Goal: Information Seeking & Learning: Find specific fact

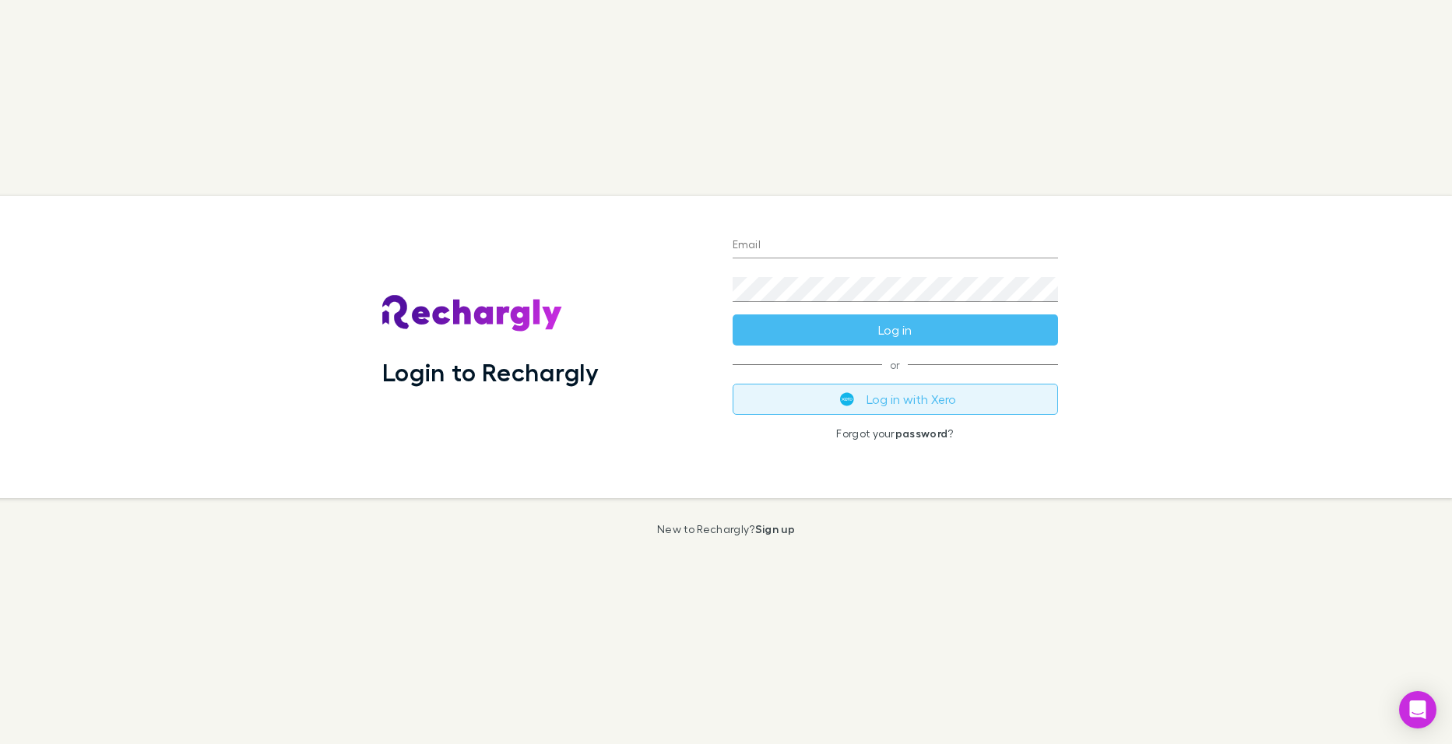
click at [872, 403] on button "Log in with Xero" at bounding box center [894, 399] width 325 height 31
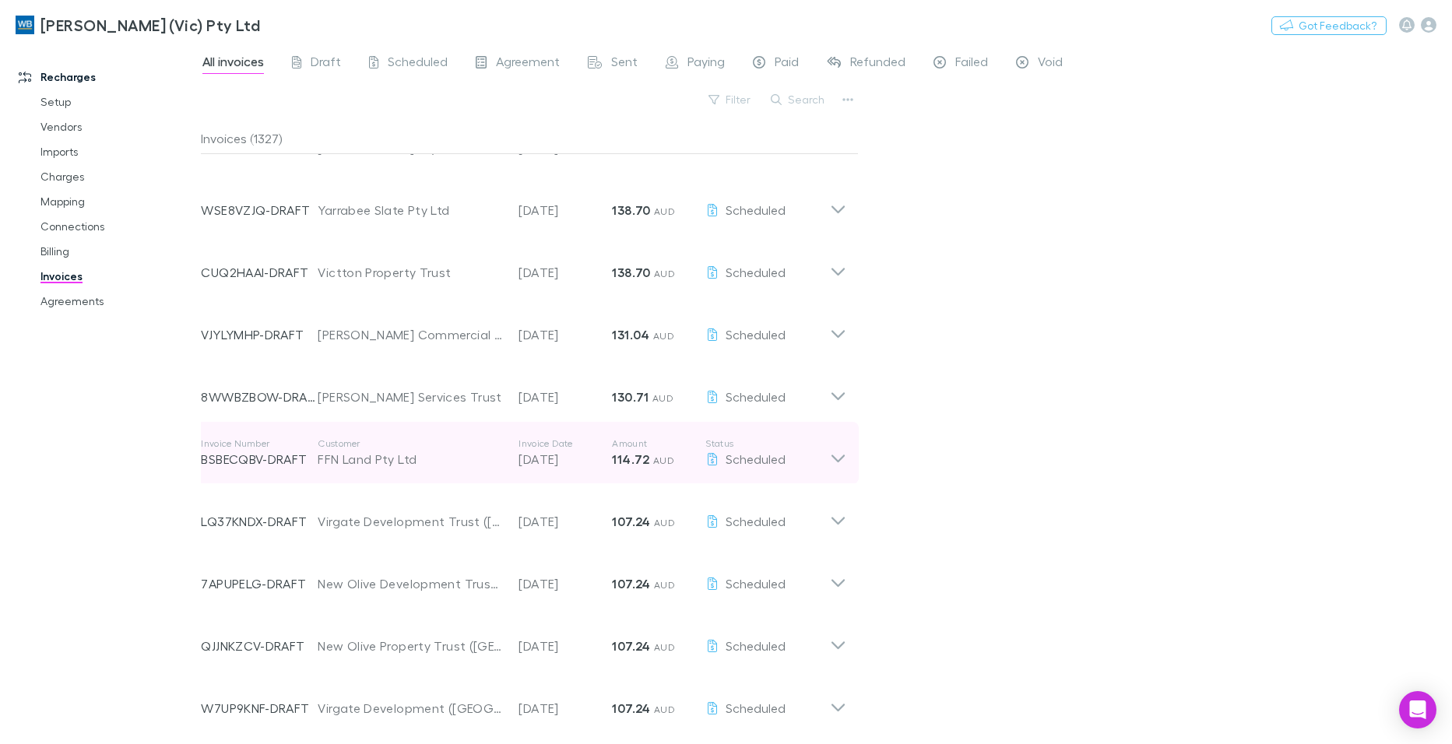
scroll to position [934, 0]
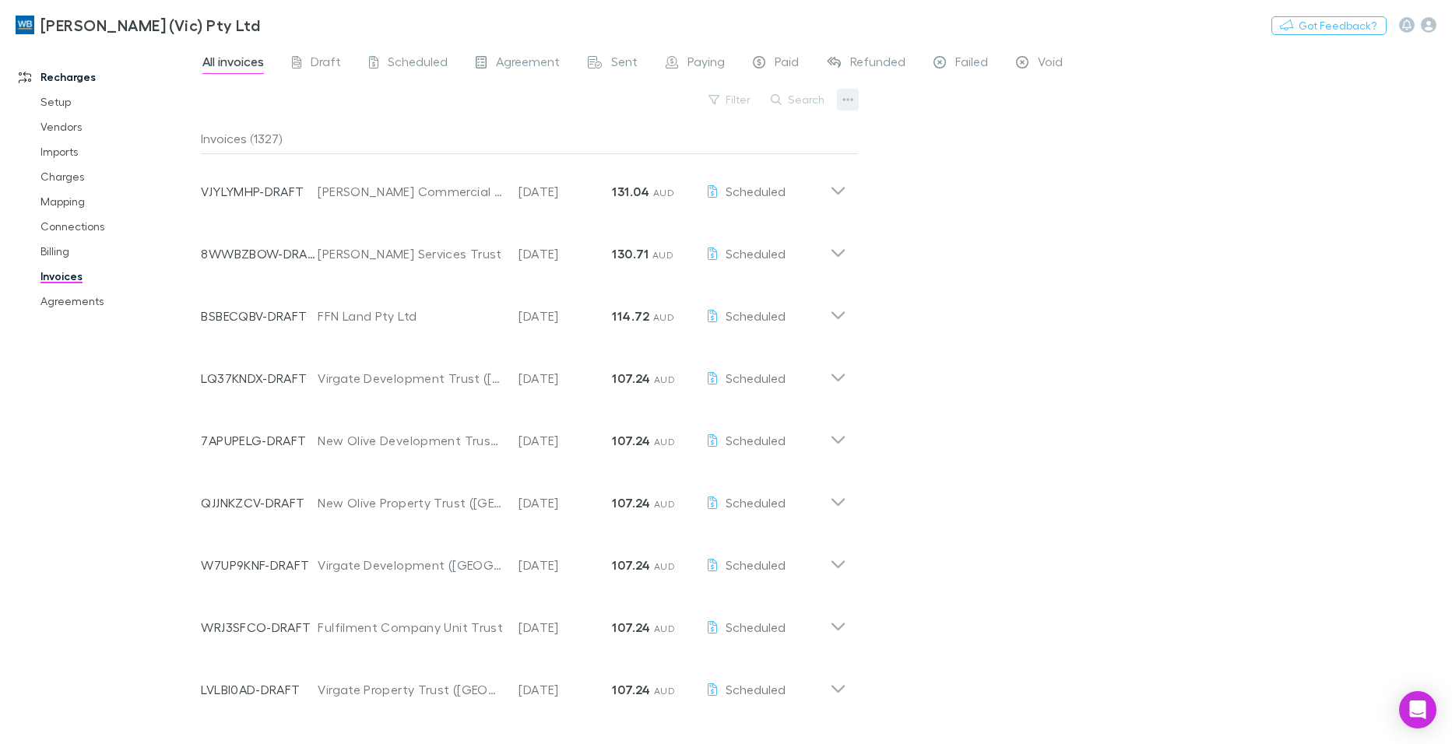
click at [845, 100] on icon "button" at bounding box center [848, 99] width 11 height 3
click at [805, 99] on div at bounding box center [726, 372] width 1452 height 744
click at [793, 102] on button "Search" at bounding box center [798, 99] width 71 height 19
type input "*******"
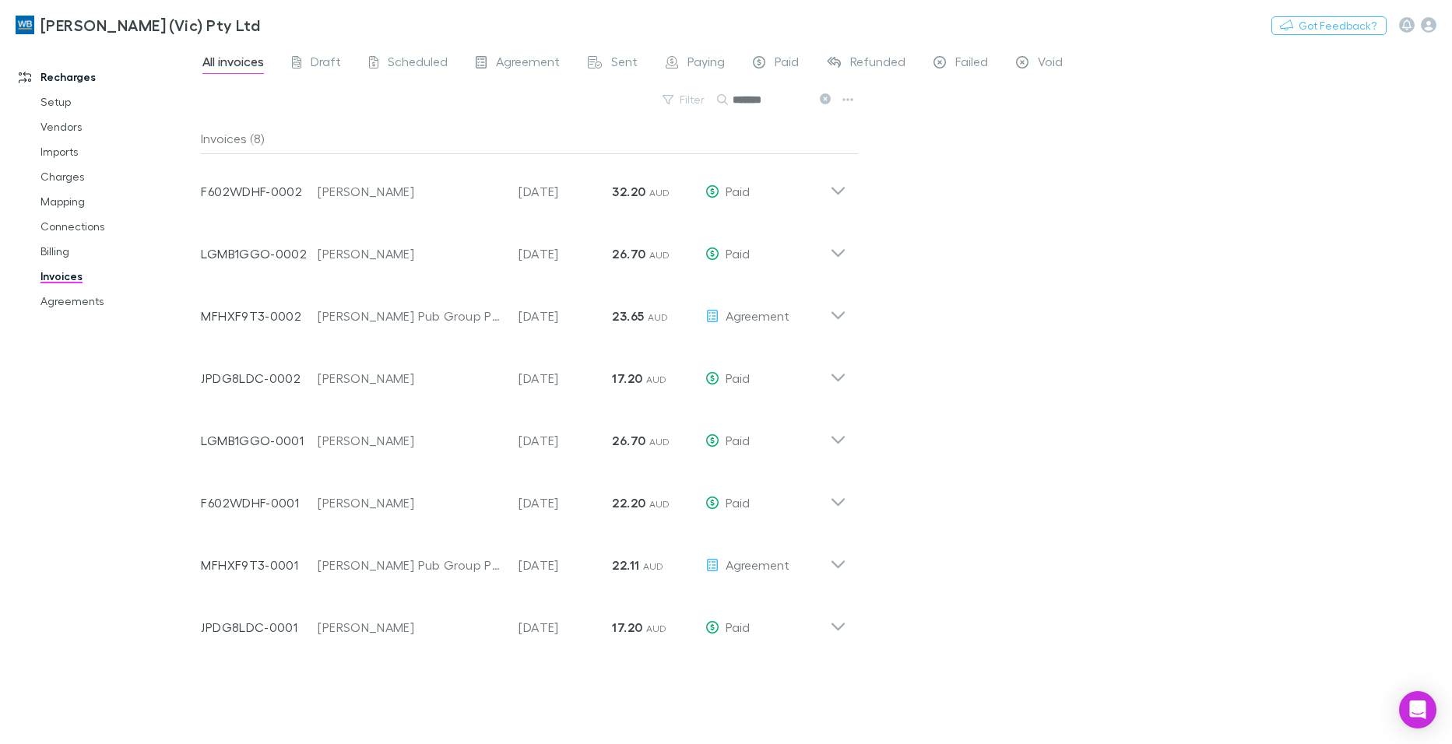
scroll to position [0, 0]
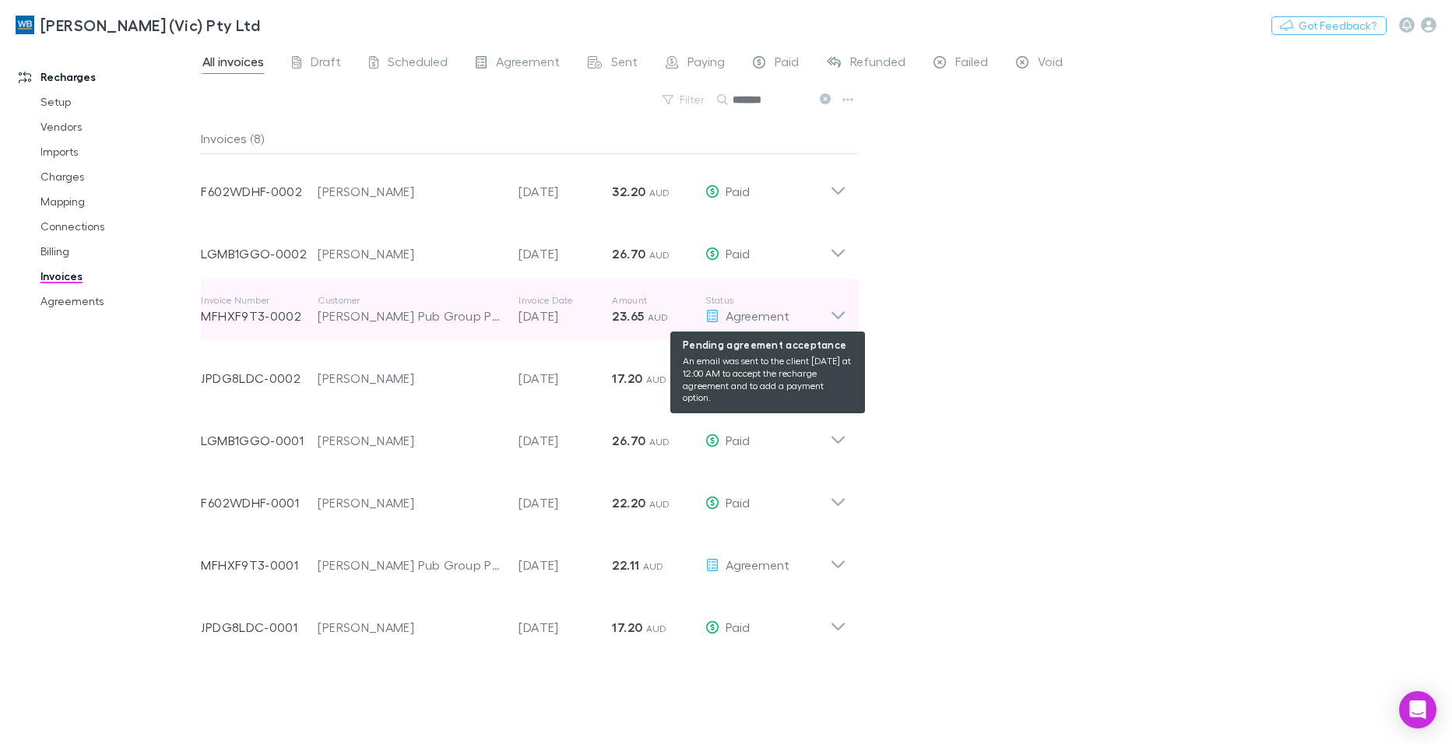
click at [832, 314] on icon at bounding box center [838, 309] width 16 height 31
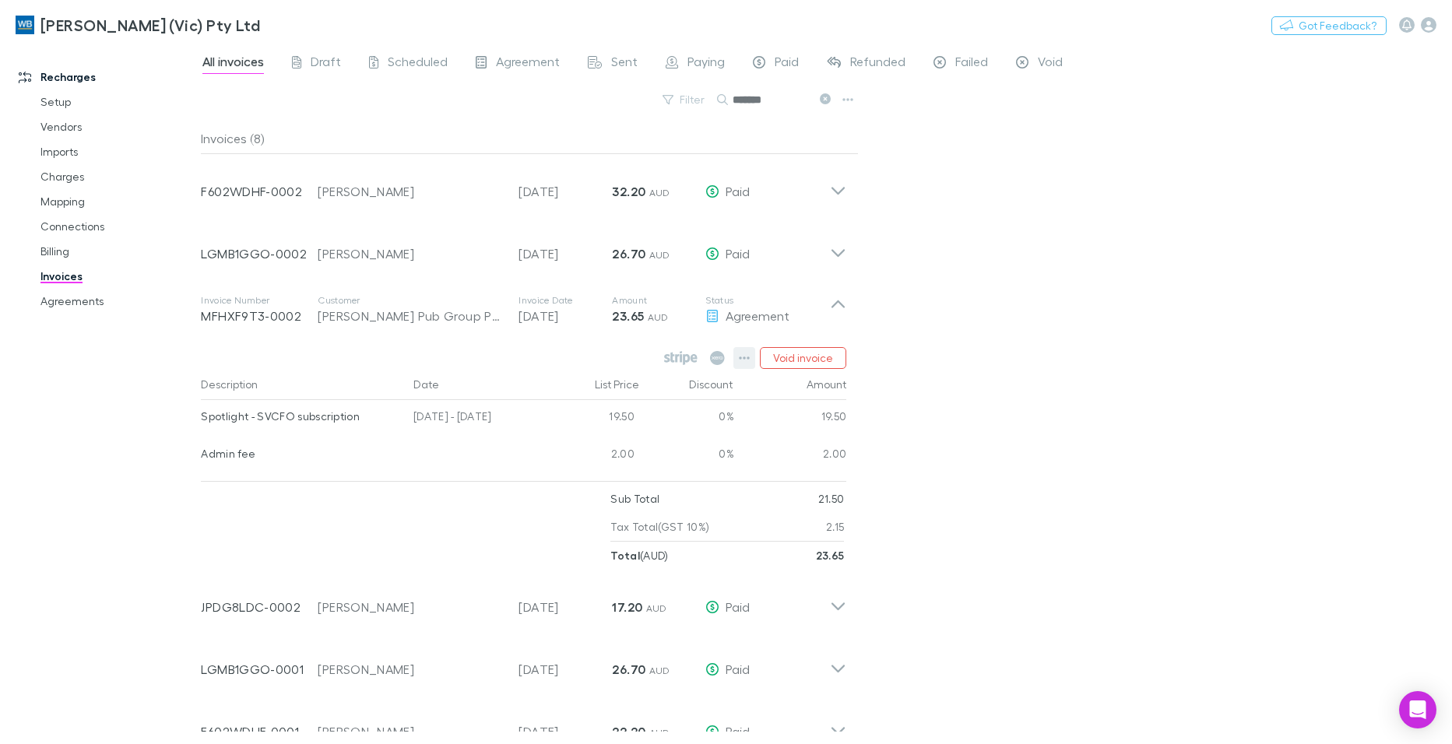
click at [738, 360] on button "button" at bounding box center [744, 358] width 22 height 22
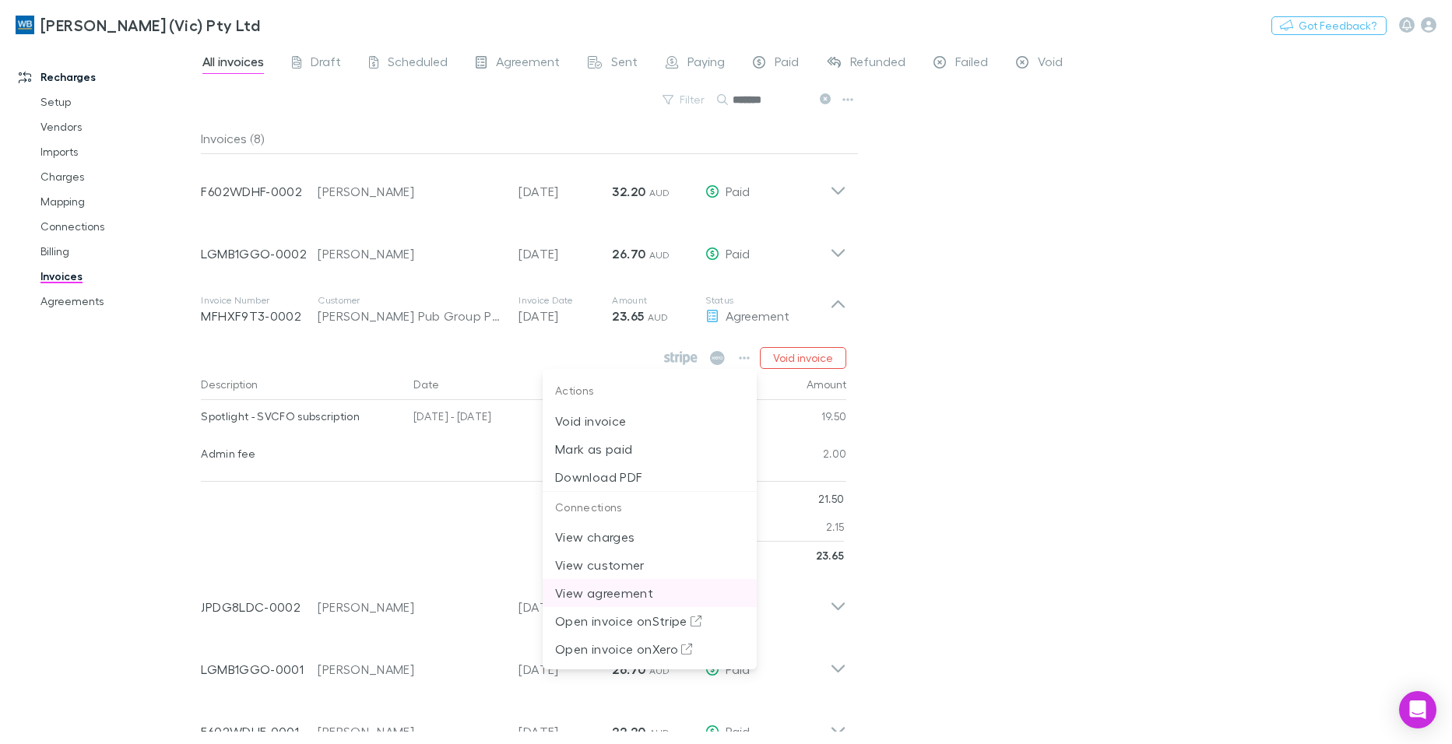
click at [617, 595] on p "View agreement" at bounding box center [649, 593] width 189 height 19
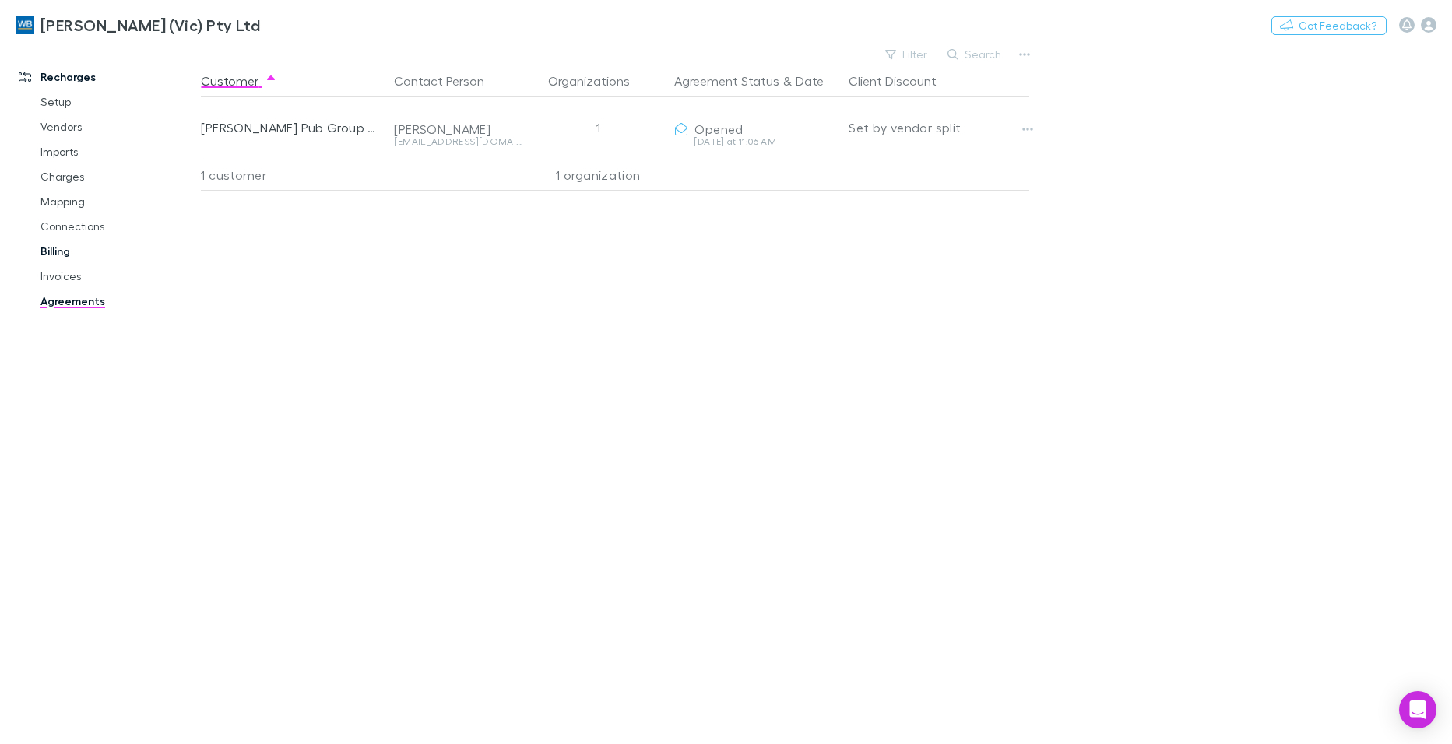
drag, startPoint x: 799, startPoint y: 124, endPoint x: 110, endPoint y: 261, distance: 703.1
click at [0, 0] on button "Copy link" at bounding box center [0, 0] width 0 height 0
click at [72, 269] on link "Invoices" at bounding box center [117, 276] width 184 height 25
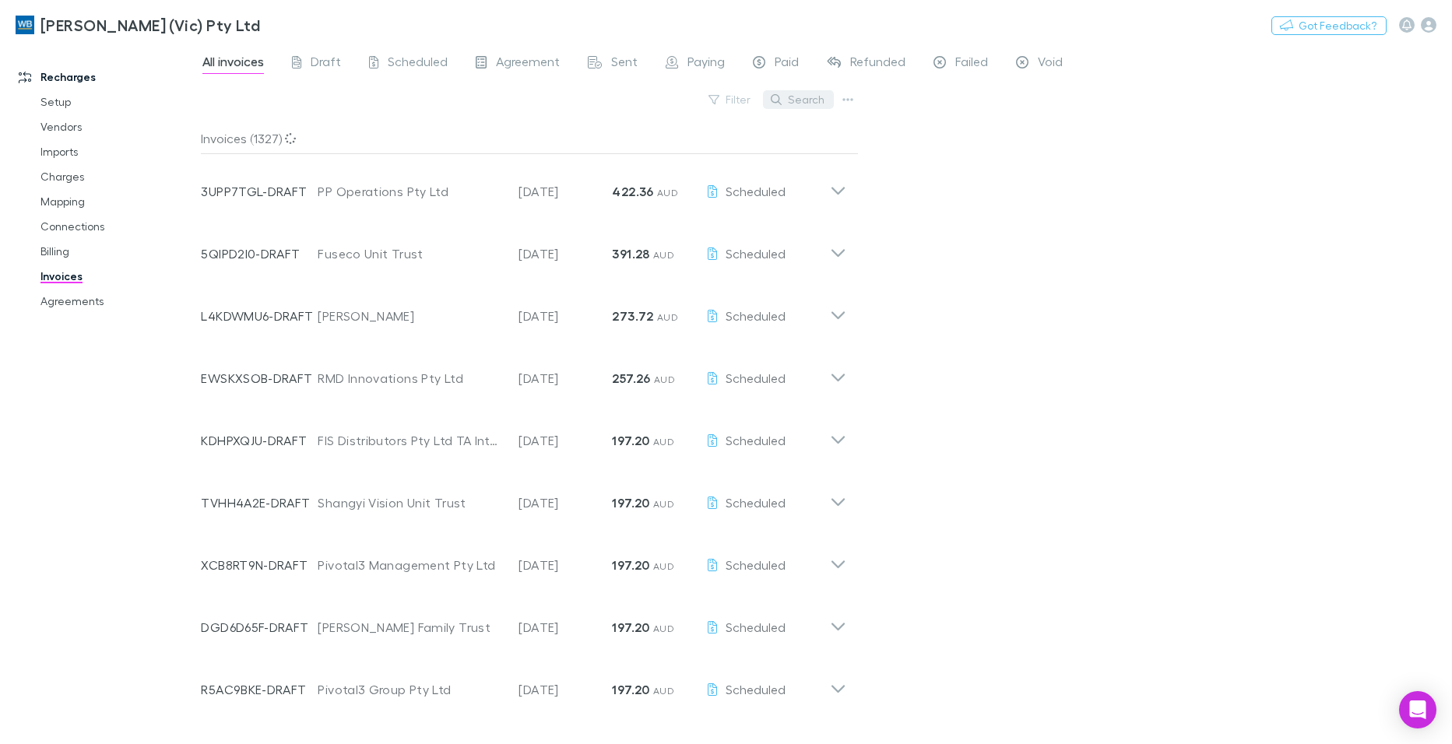
click at [810, 92] on button "Search" at bounding box center [798, 99] width 71 height 19
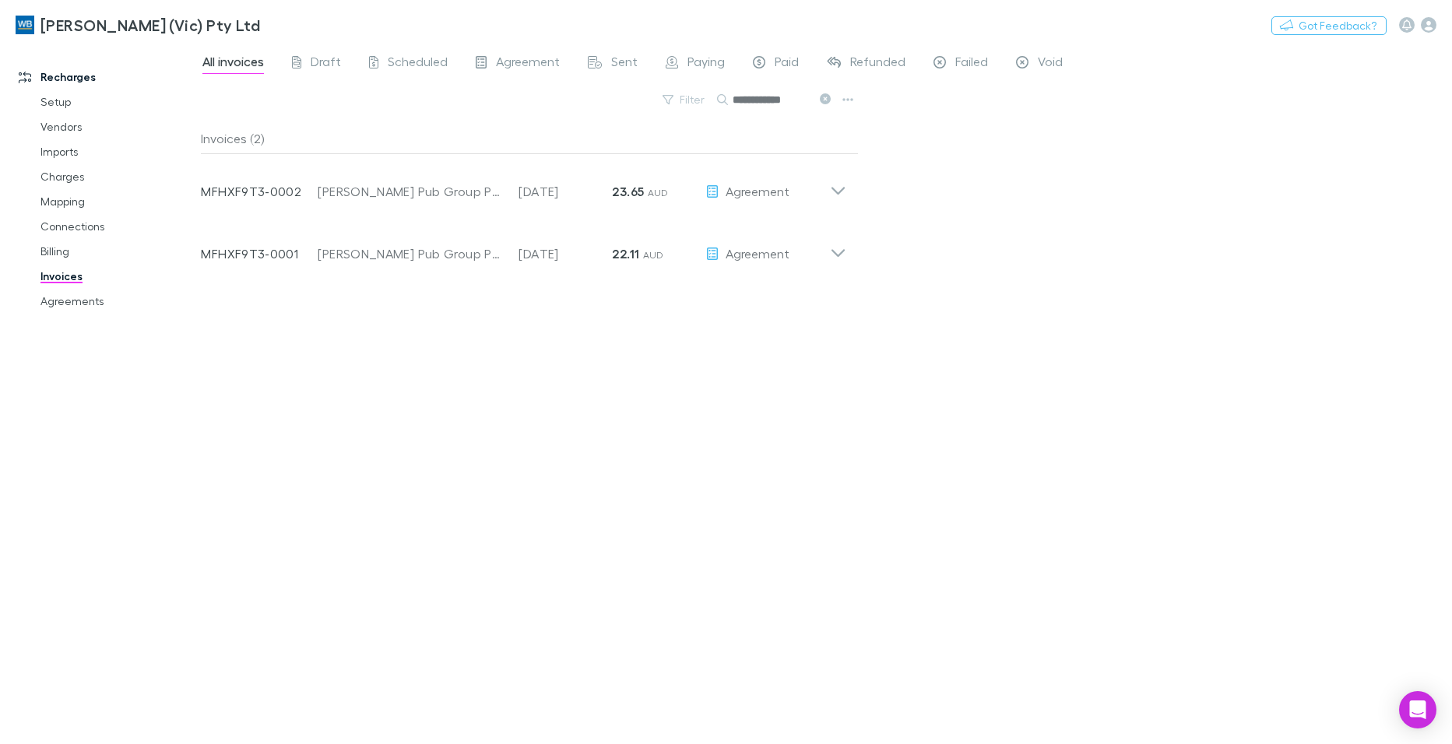
type input "**********"
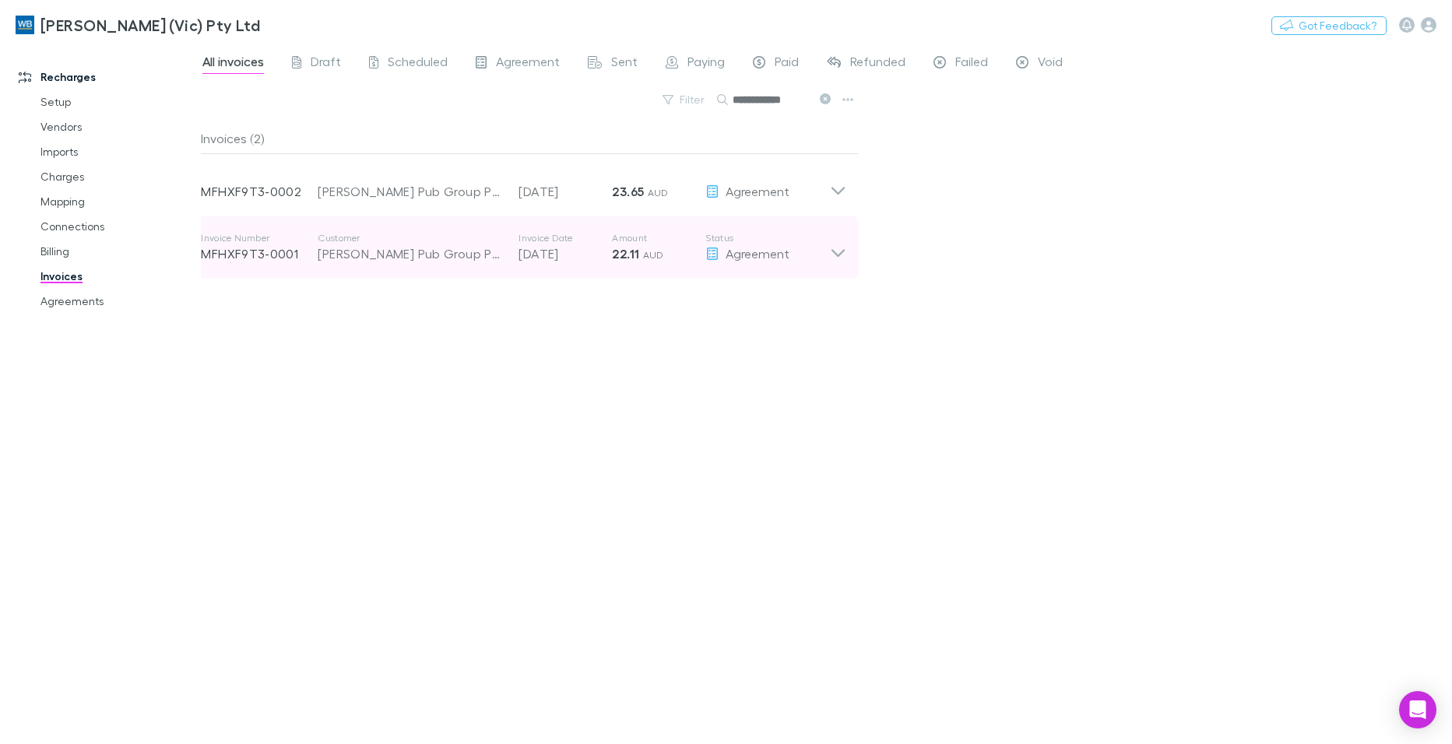
drag, startPoint x: 742, startPoint y: 406, endPoint x: 799, endPoint y: 258, distance: 159.2
click at [743, 405] on div "Invoices (2) Invoice Number MFHXF9T3-0002 Customer Charles Weston Pub Group Pty…" at bounding box center [530, 427] width 658 height 609
click at [833, 250] on icon at bounding box center [837, 253] width 13 height 8
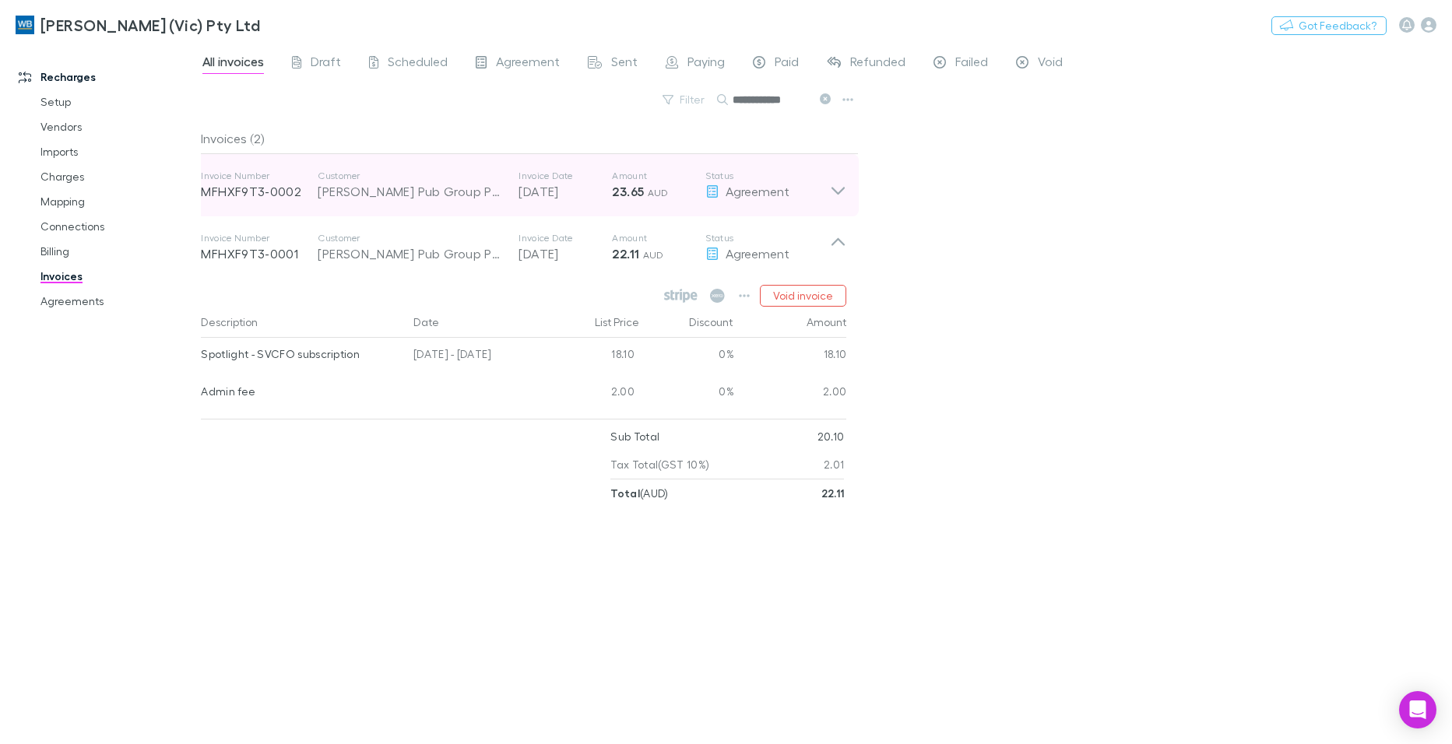
click at [841, 190] on icon at bounding box center [837, 191] width 13 height 8
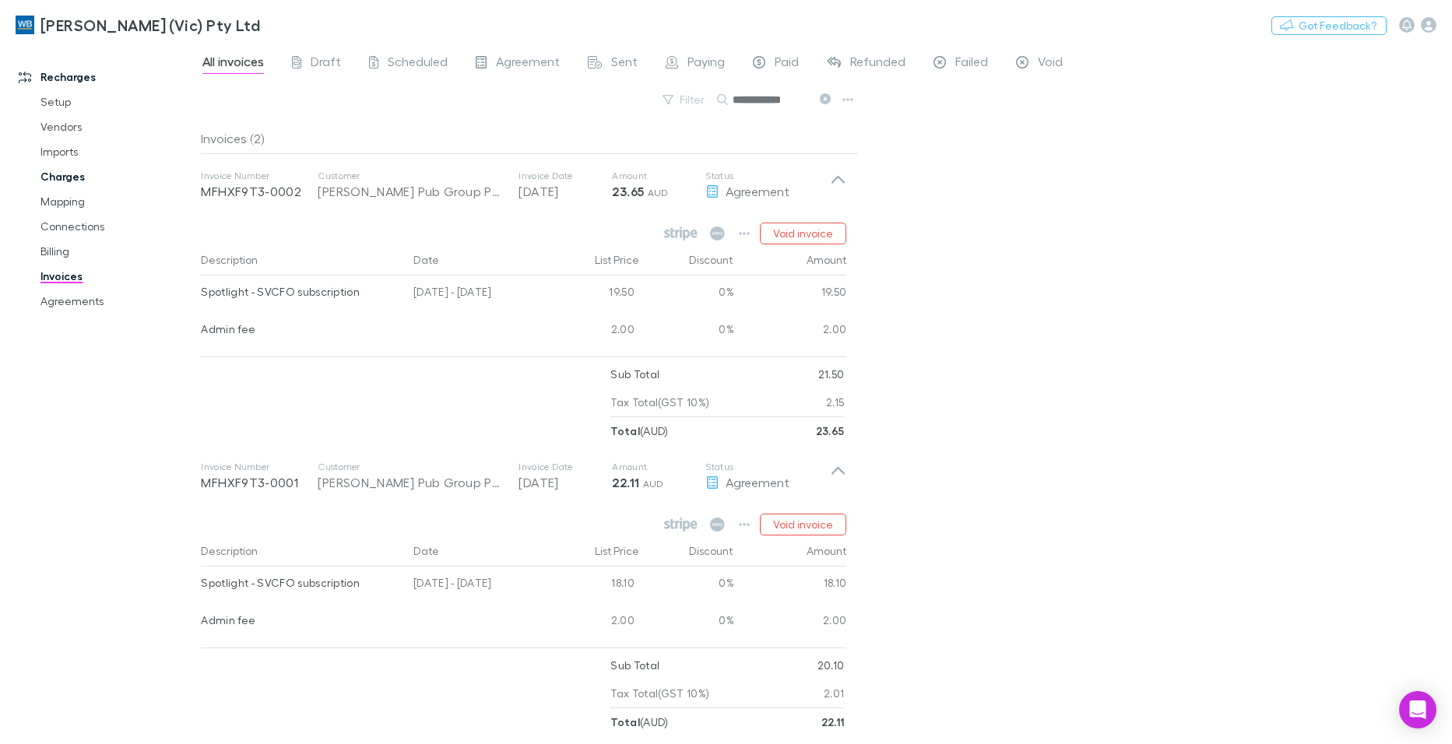
click at [61, 178] on link "Charges" at bounding box center [117, 176] width 184 height 25
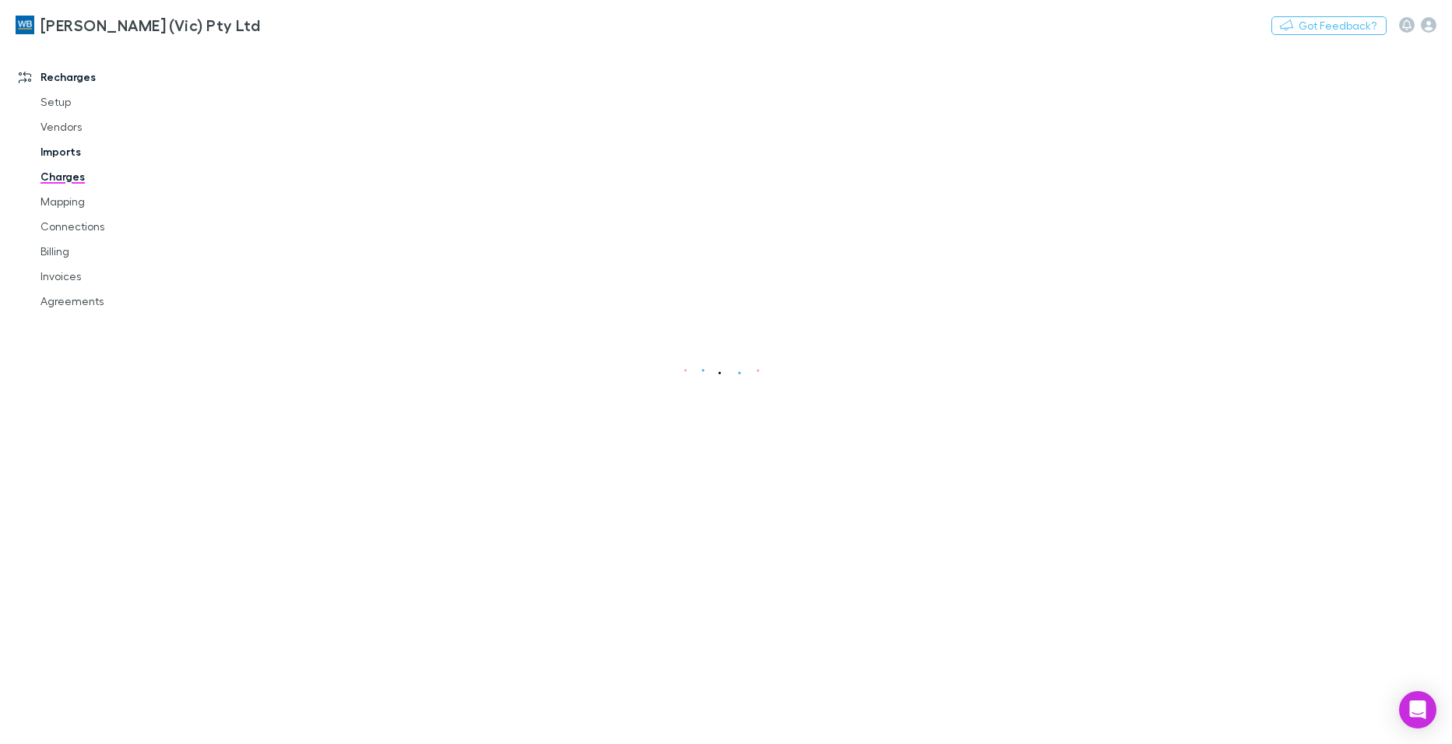
click at [58, 153] on link "Imports" at bounding box center [117, 151] width 184 height 25
click at [299, 61] on span "All" at bounding box center [296, 64] width 12 height 20
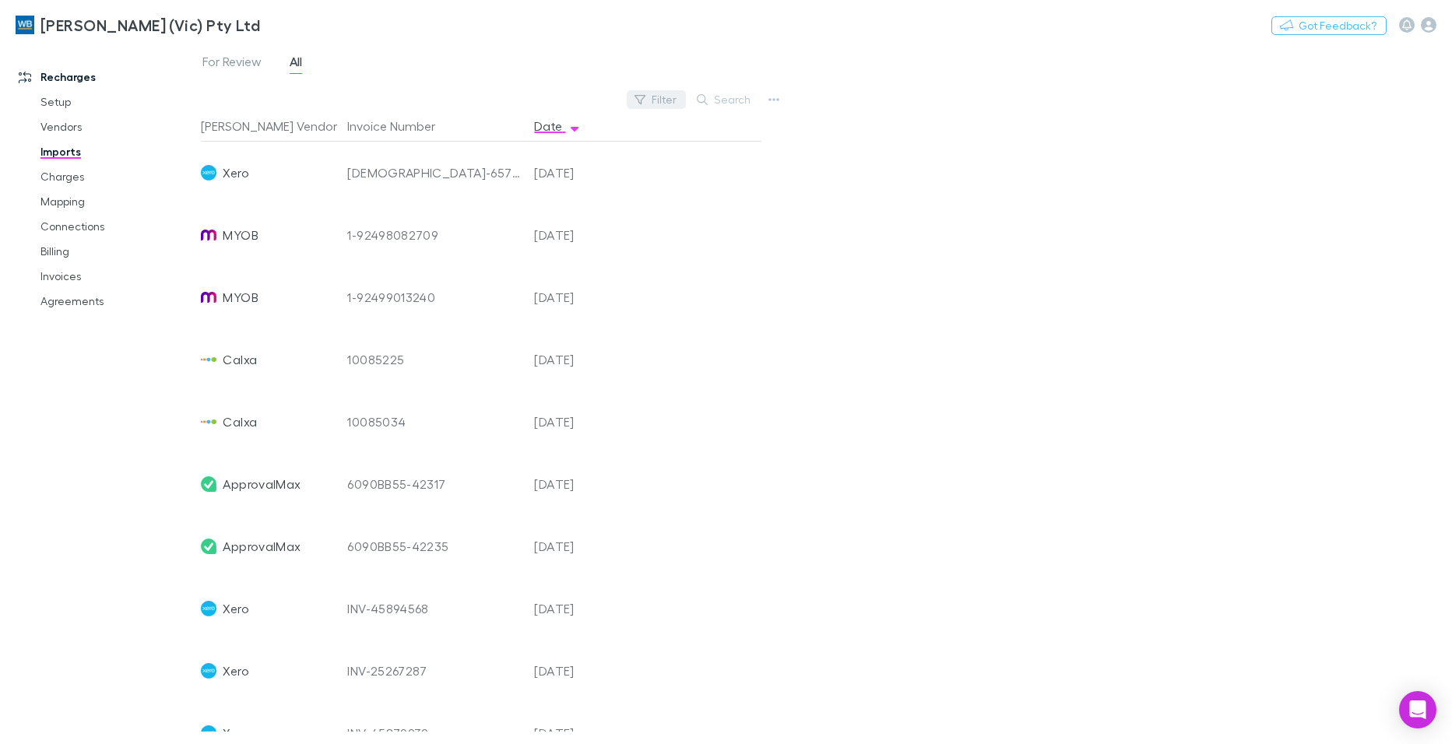
click at [661, 95] on button "Filter" at bounding box center [656, 99] width 59 height 19
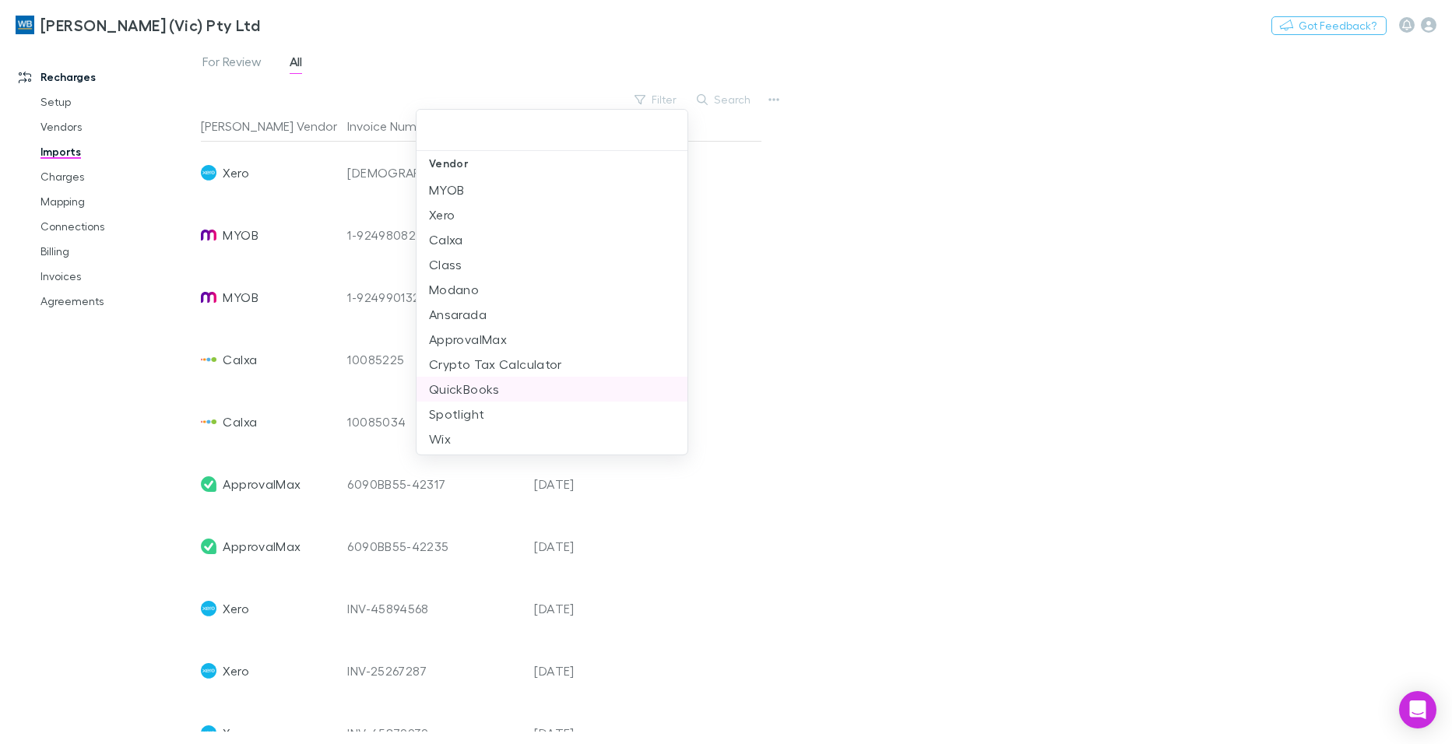
scroll to position [14, 0]
click at [476, 407] on li "Spotlight" at bounding box center [551, 411] width 271 height 25
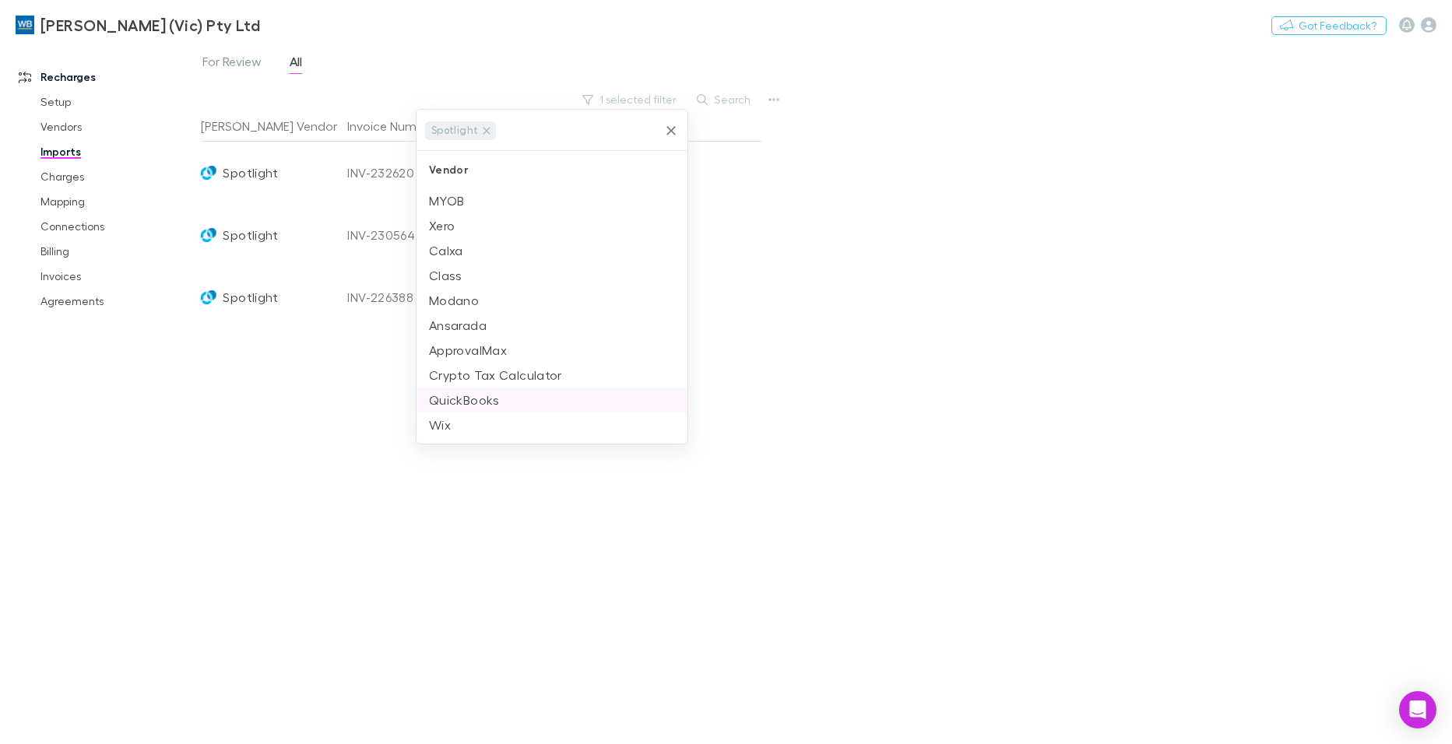
scroll to position [0, 0]
click at [336, 490] on div at bounding box center [726, 372] width 1452 height 744
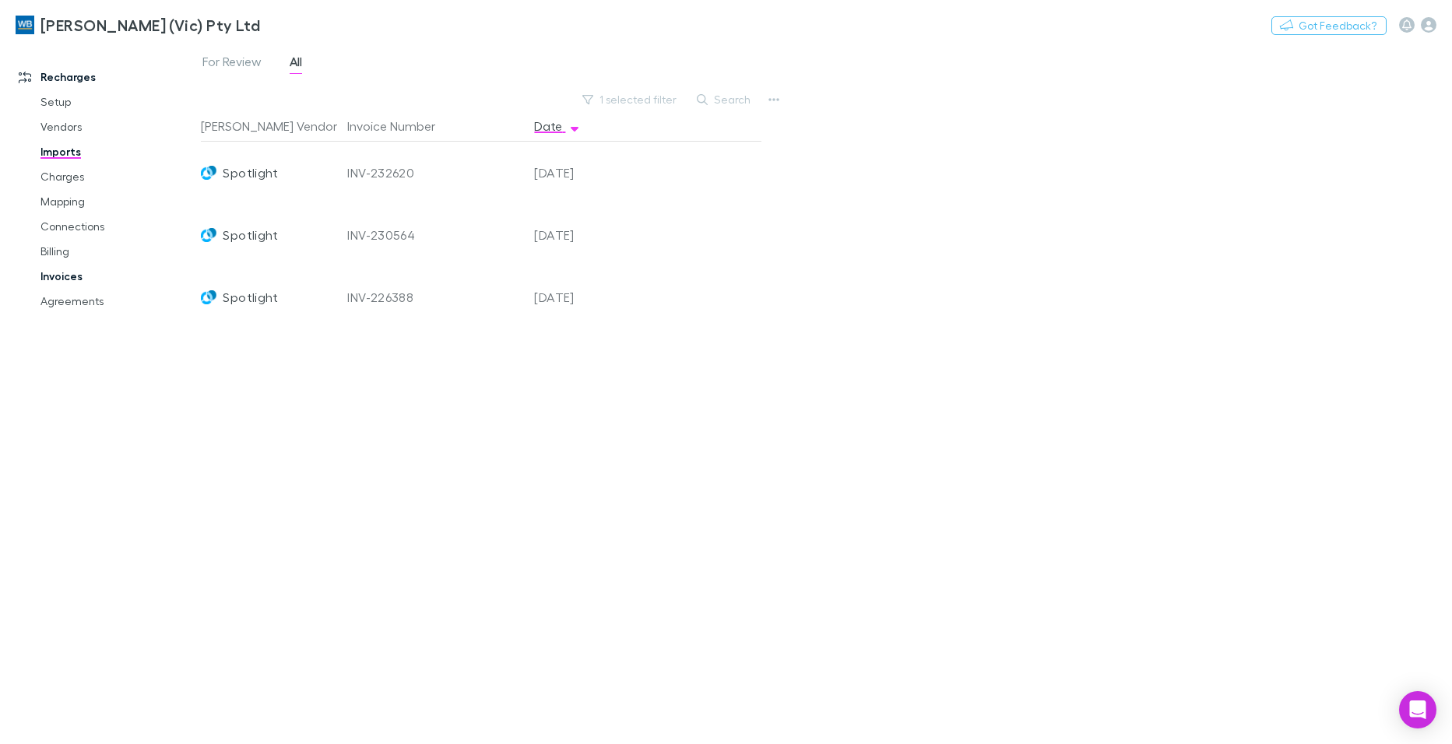
click at [61, 276] on link "Invoices" at bounding box center [117, 276] width 184 height 25
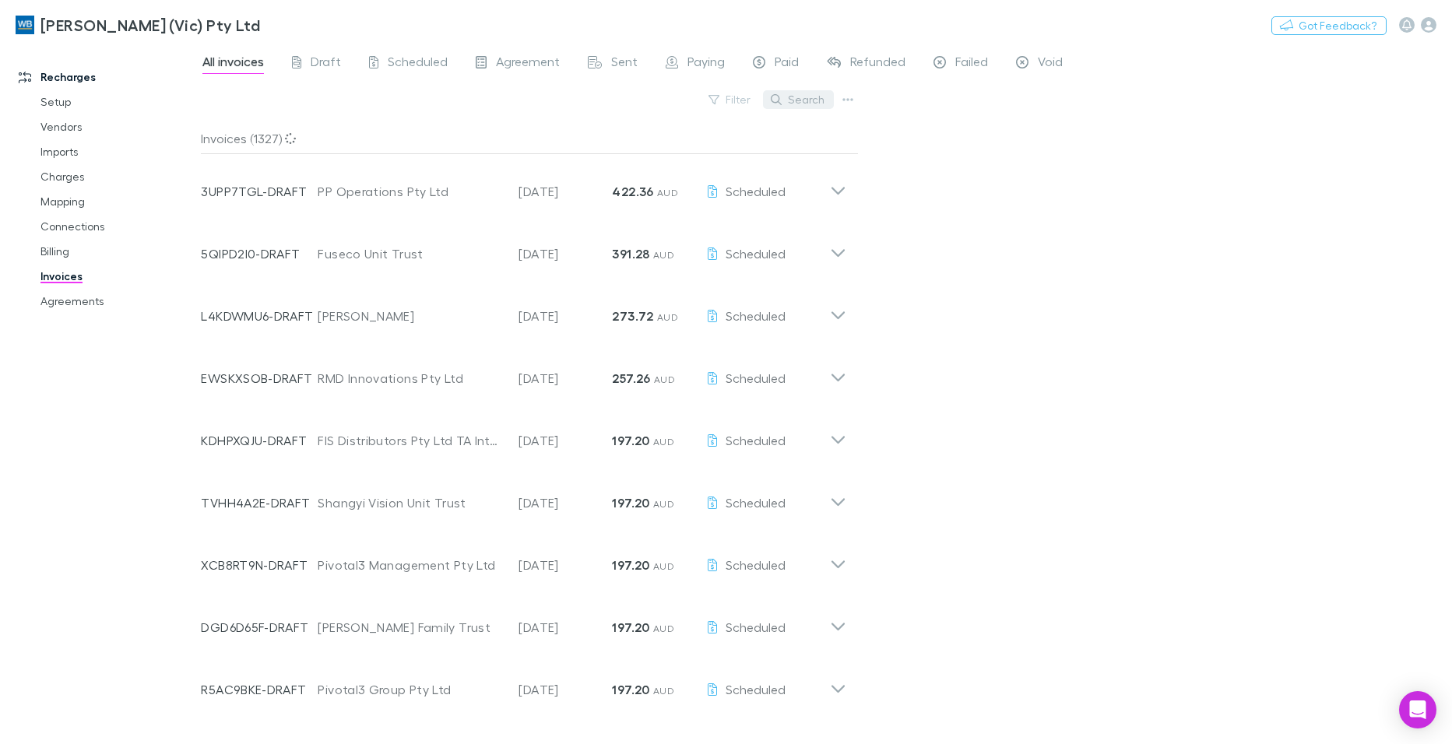
click at [803, 97] on button "Search" at bounding box center [798, 99] width 71 height 19
paste input "**********"
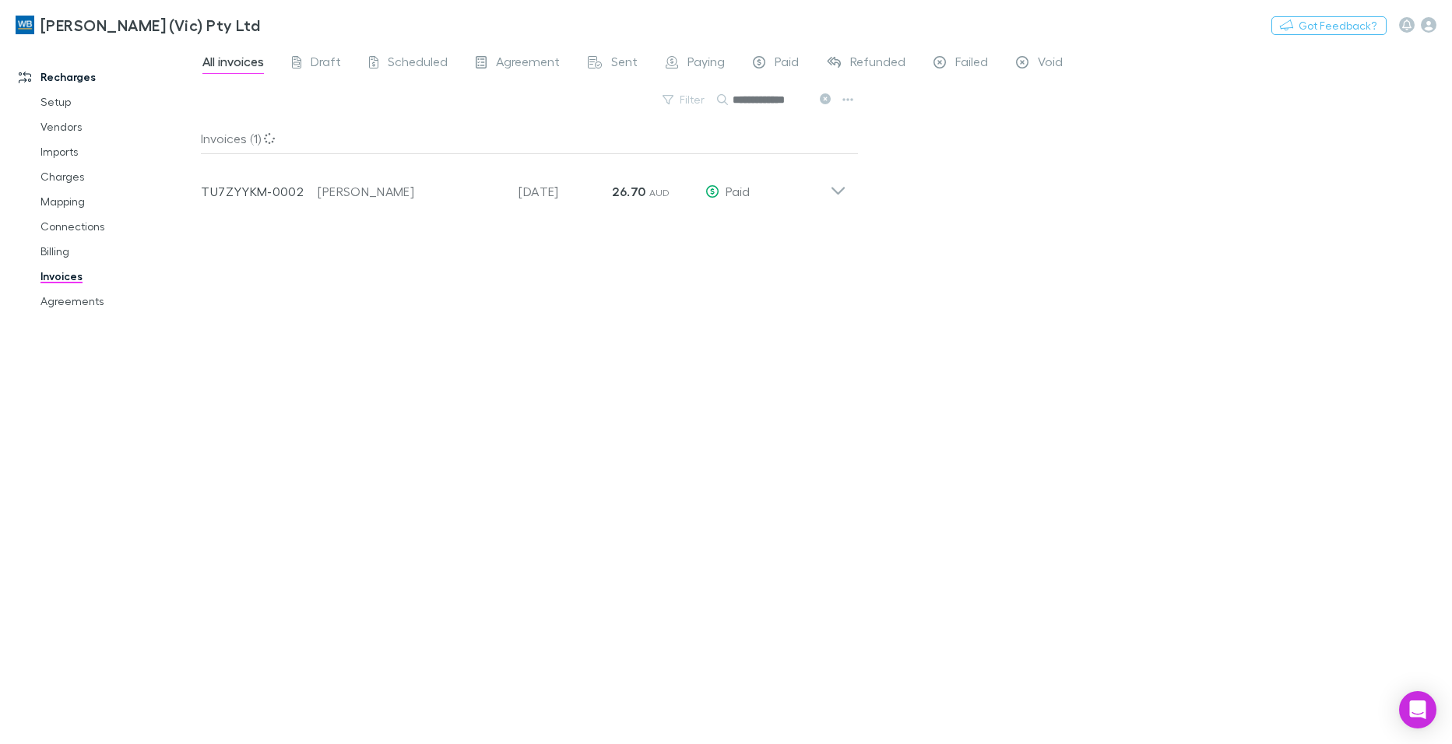
type input "**********"
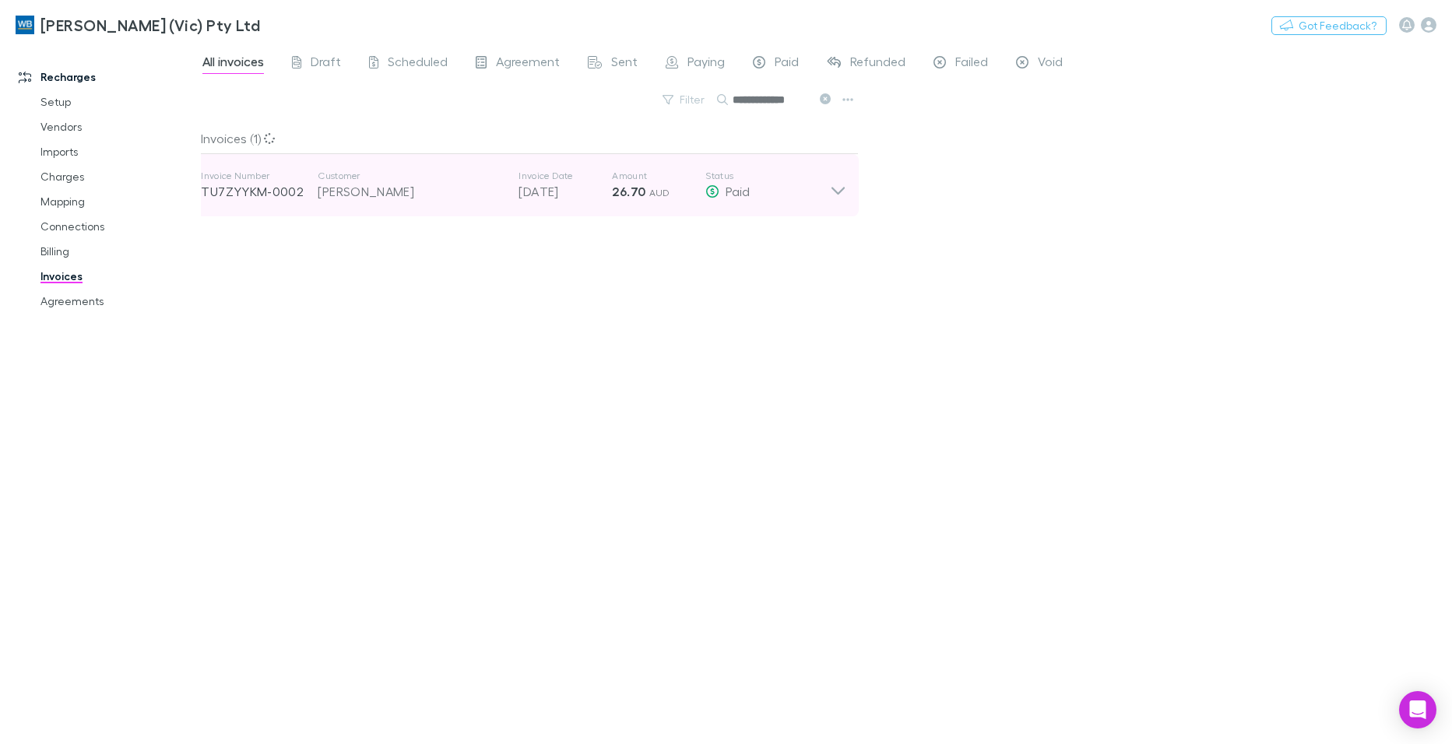
click at [834, 188] on icon at bounding box center [837, 191] width 13 height 8
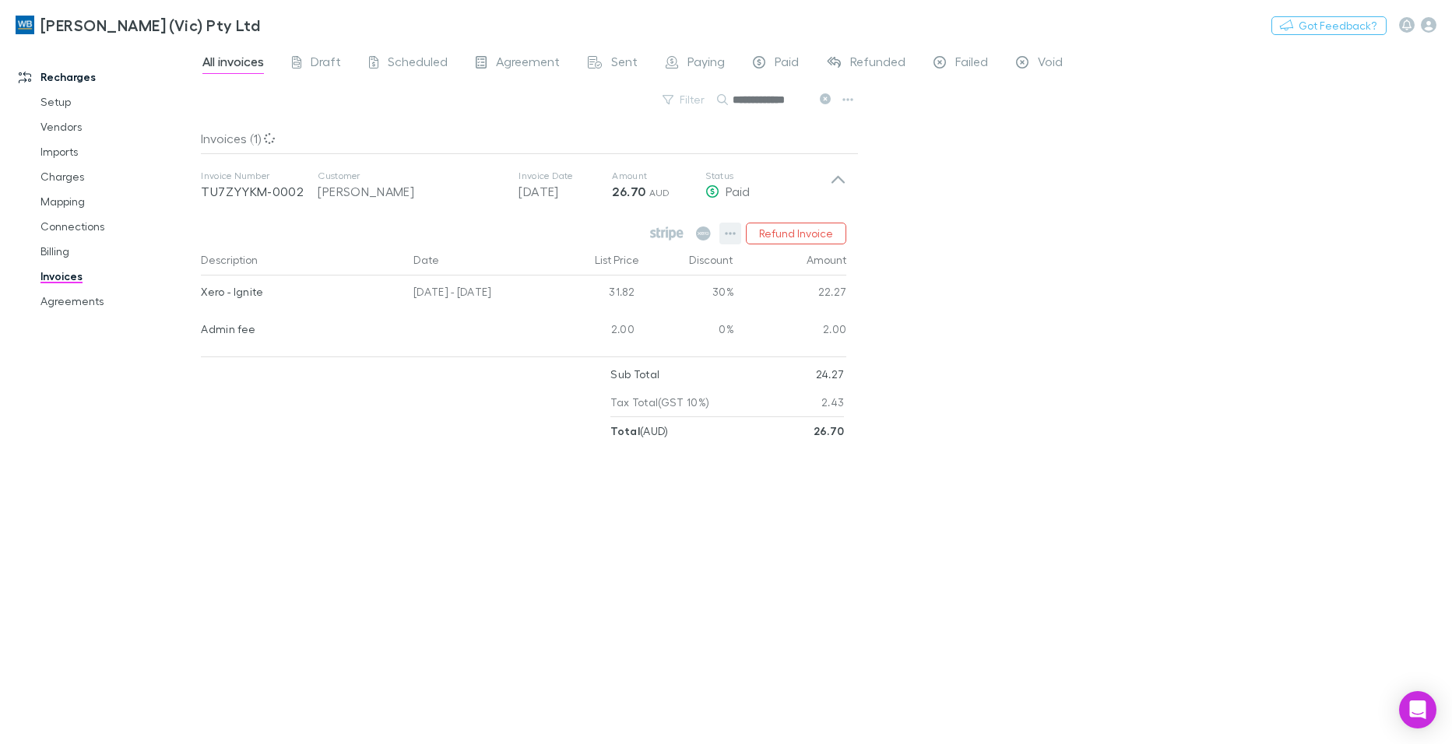
click at [733, 235] on icon "button" at bounding box center [730, 233] width 11 height 12
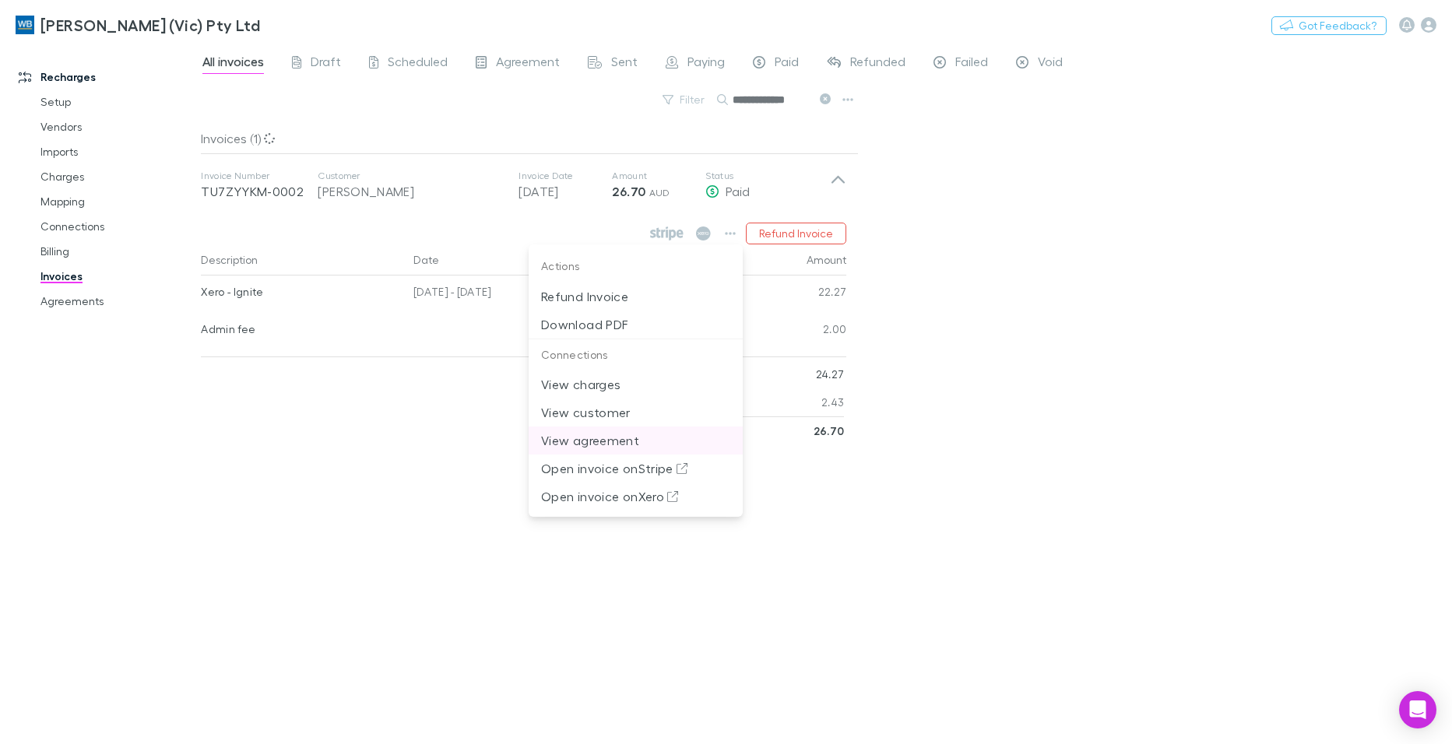
click at [609, 441] on p "View agreement" at bounding box center [635, 440] width 189 height 19
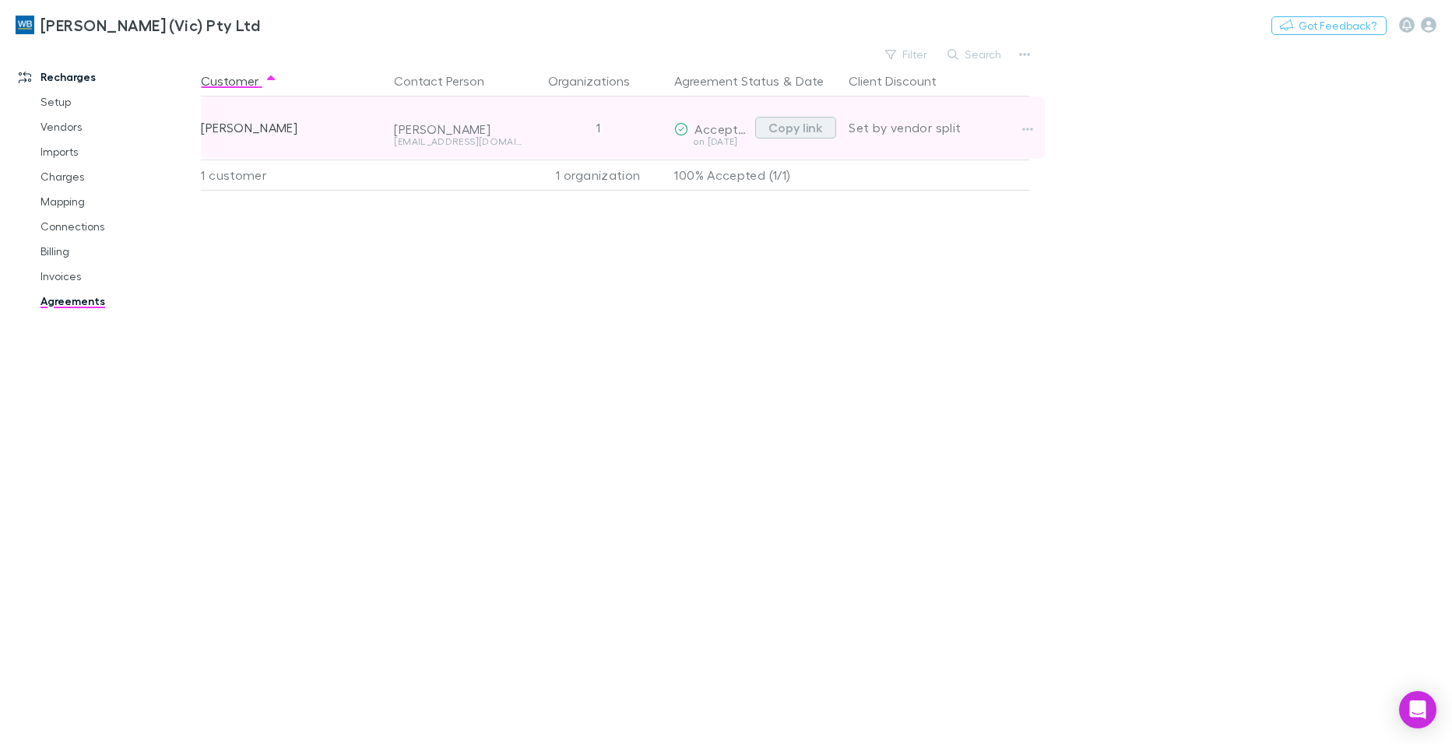
click at [785, 123] on button "Copy link" at bounding box center [795, 128] width 81 height 22
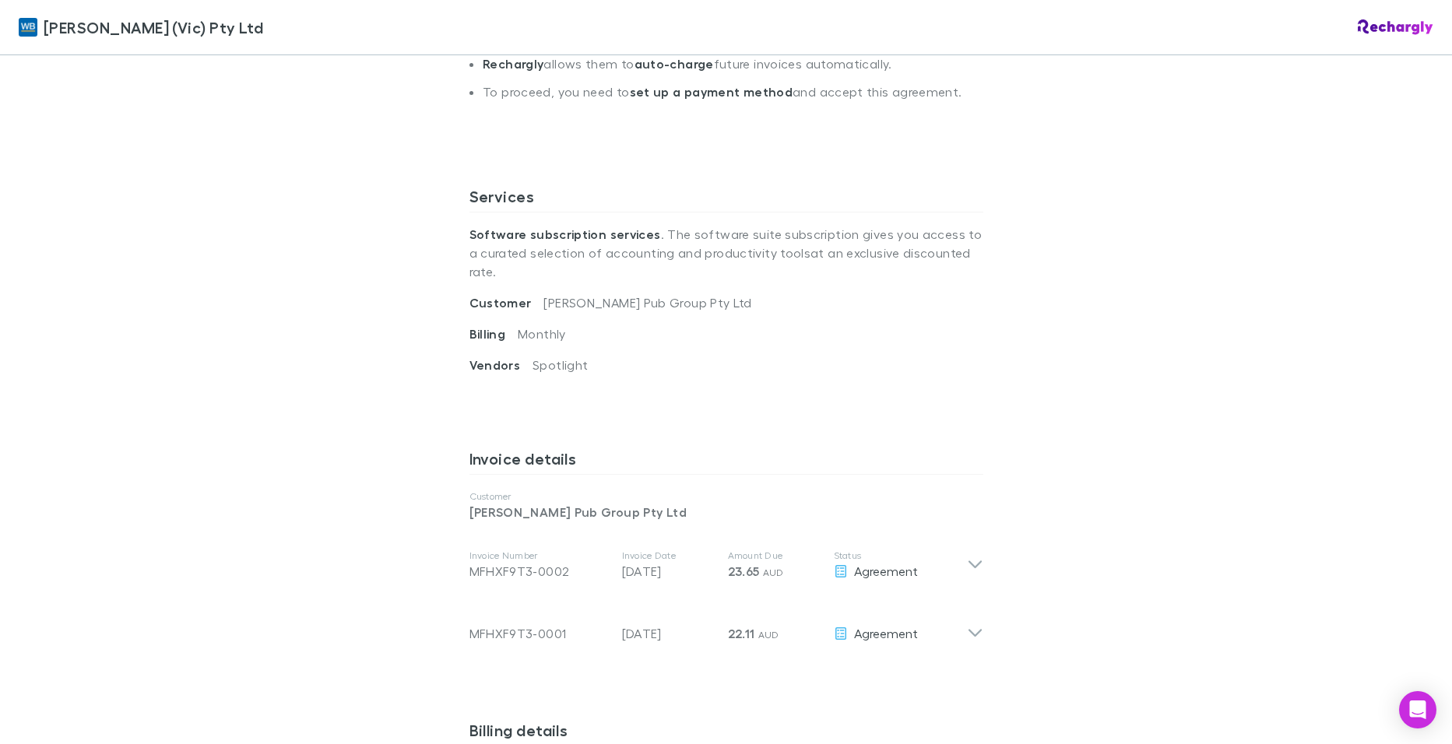
scroll to position [545, 0]
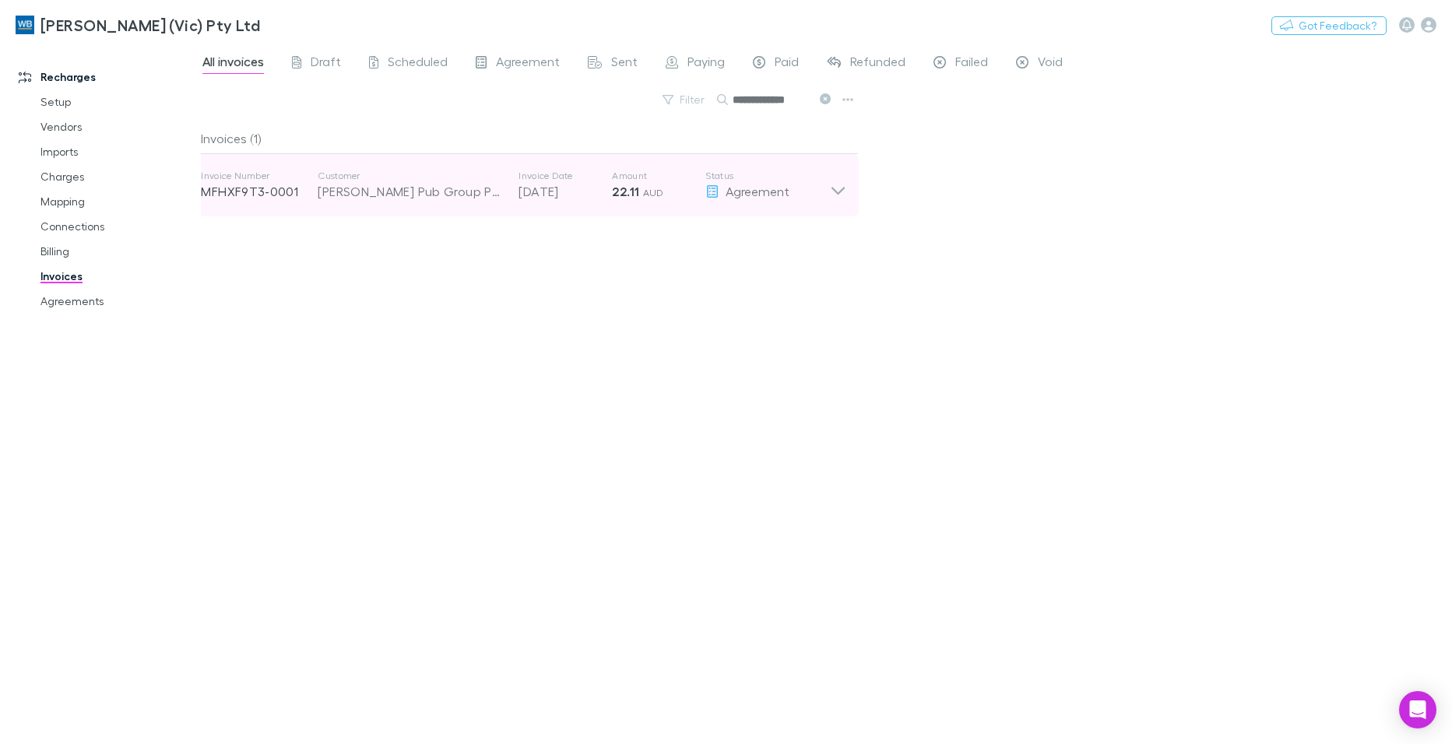
click at [836, 194] on icon at bounding box center [838, 185] width 16 height 31
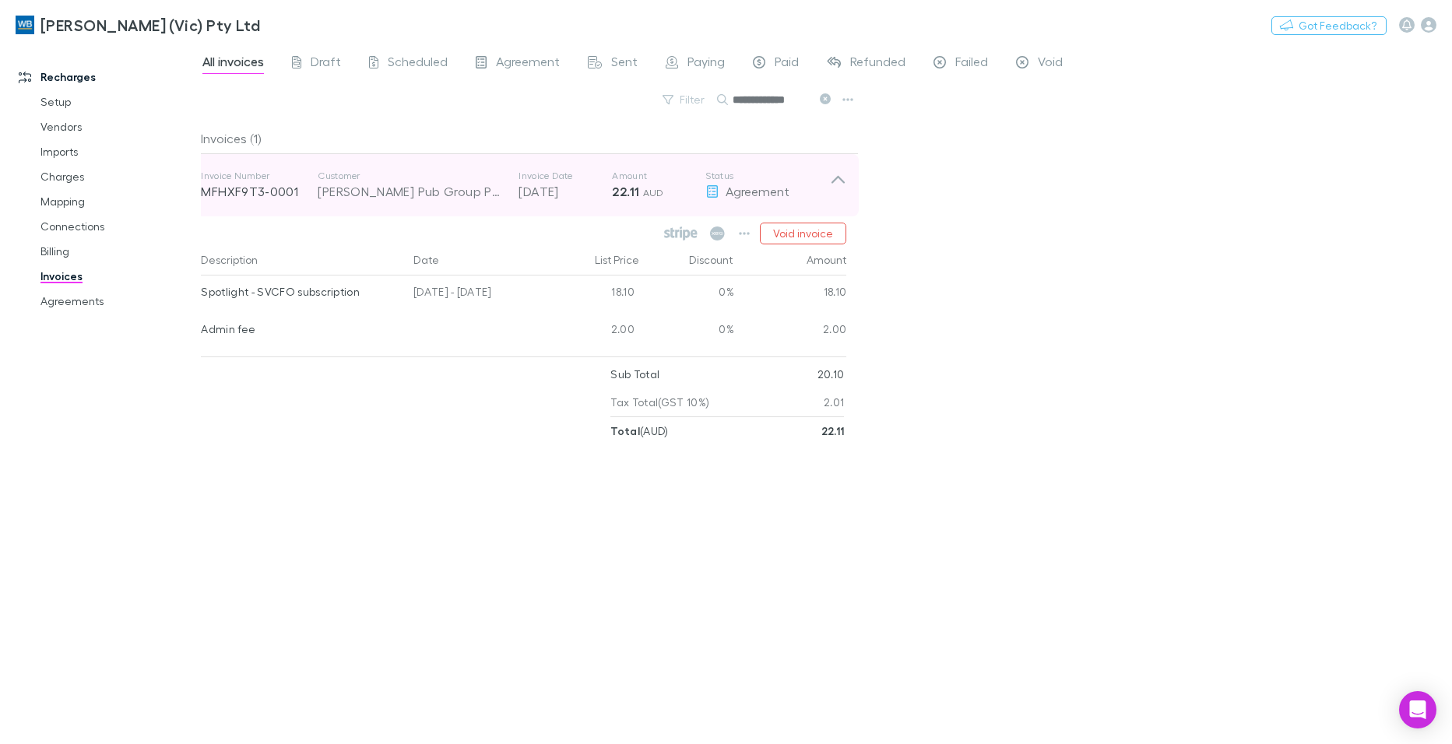
click at [836, 177] on icon at bounding box center [837, 180] width 13 height 8
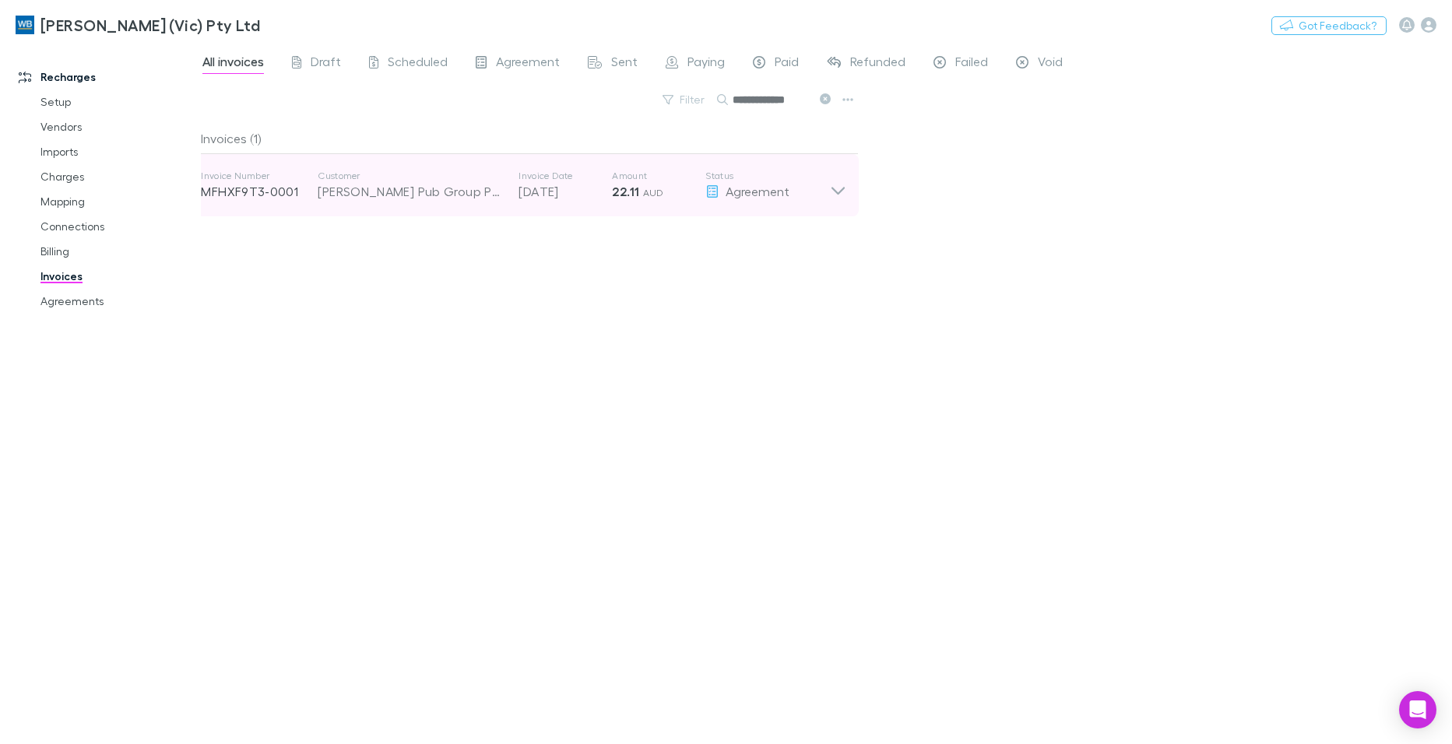
click at [837, 186] on icon at bounding box center [838, 185] width 16 height 31
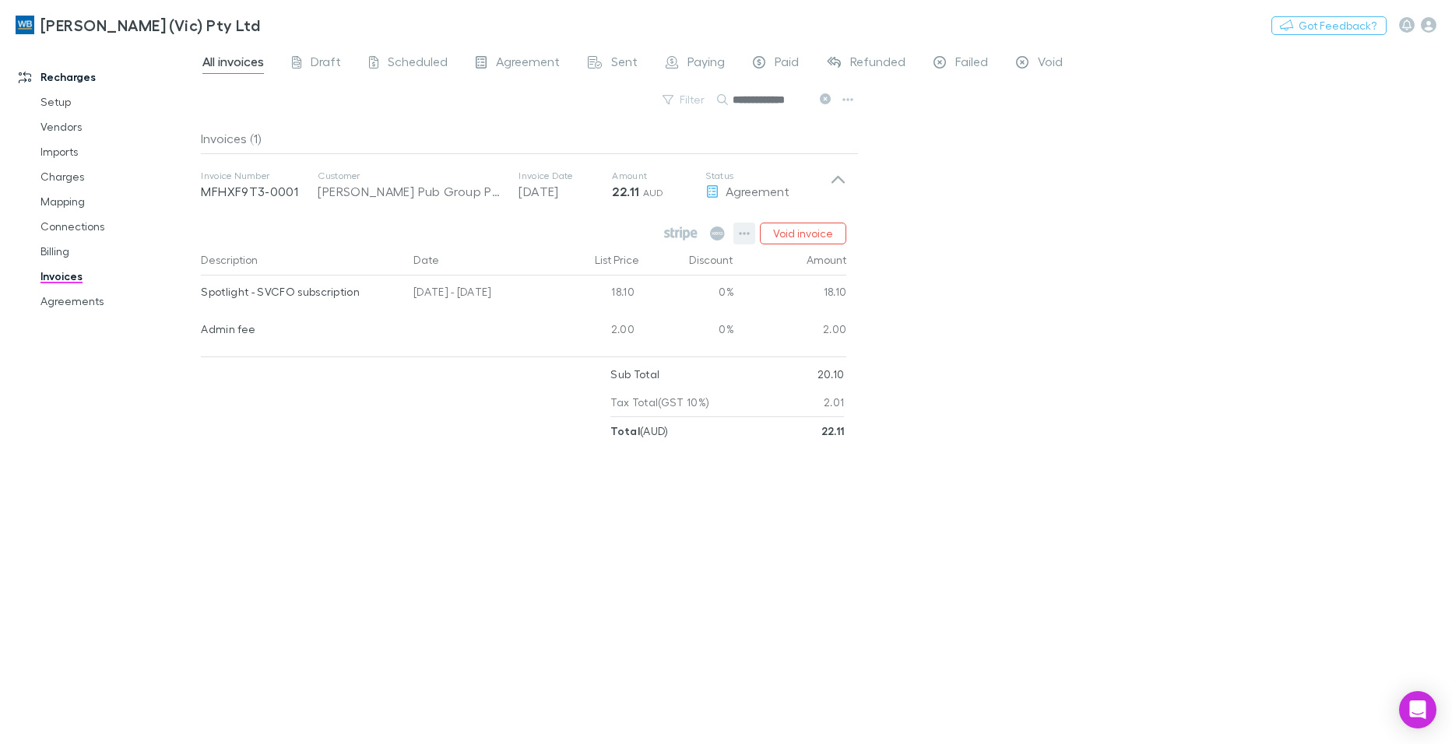
click at [744, 233] on icon "button" at bounding box center [744, 233] width 11 height 12
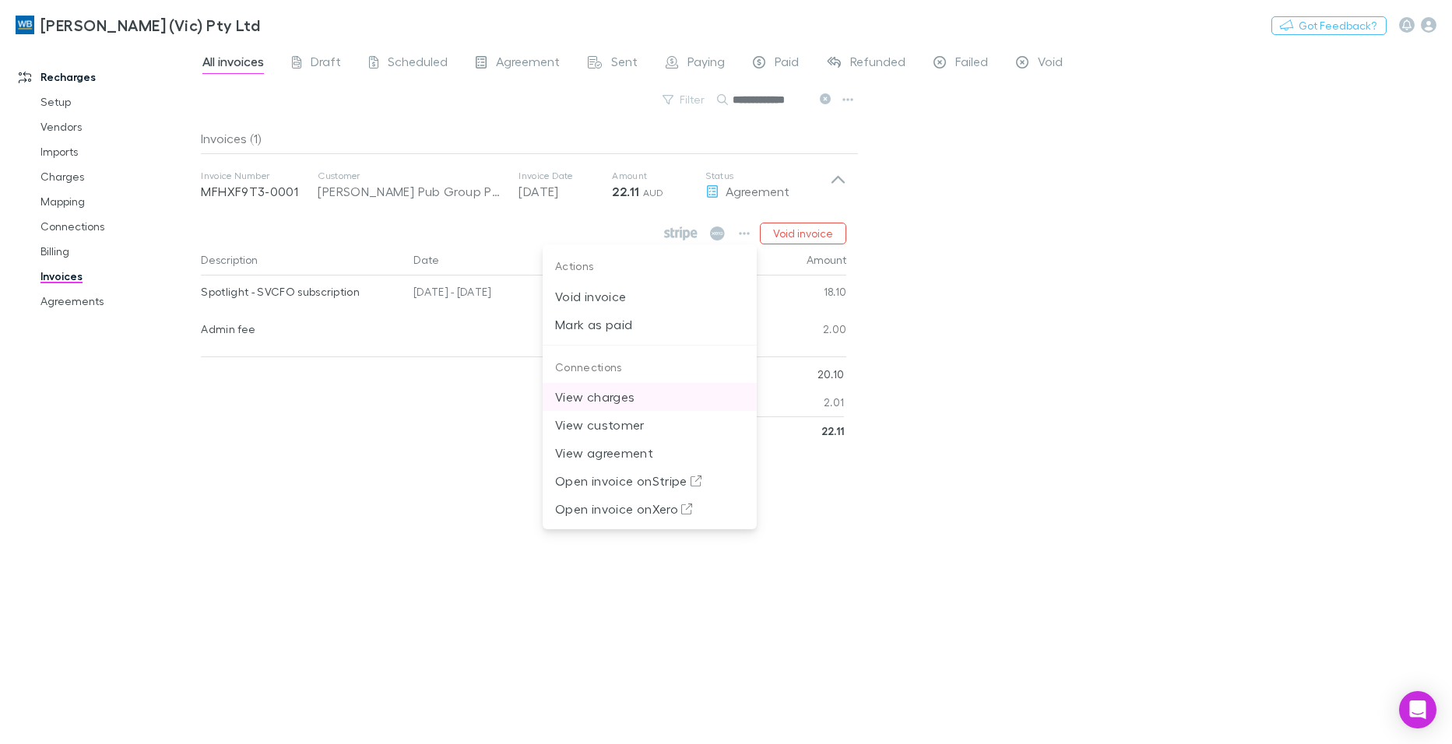
click at [602, 398] on p "View charges" at bounding box center [649, 397] width 189 height 19
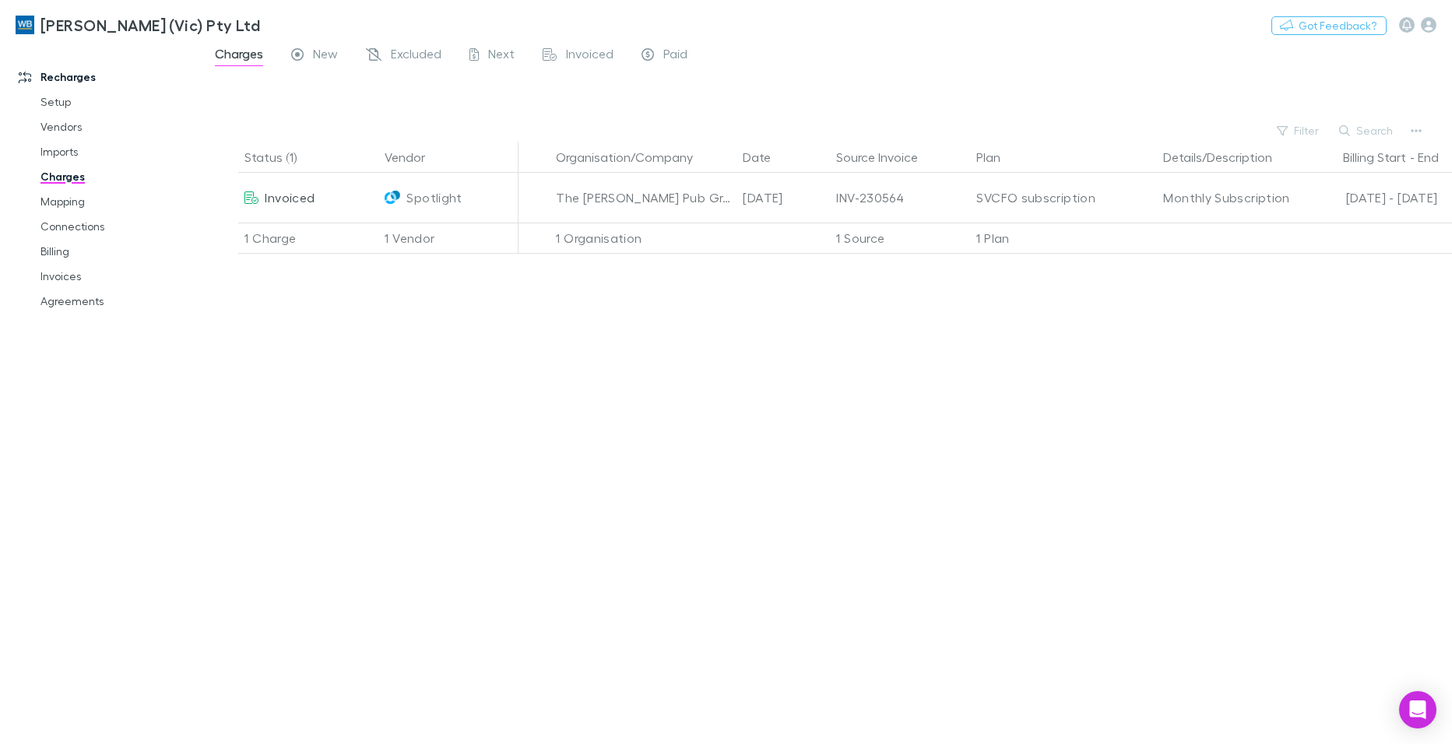
drag, startPoint x: 62, startPoint y: 273, endPoint x: 131, endPoint y: 343, distance: 98.0
click at [62, 273] on link "Invoices" at bounding box center [117, 276] width 184 height 25
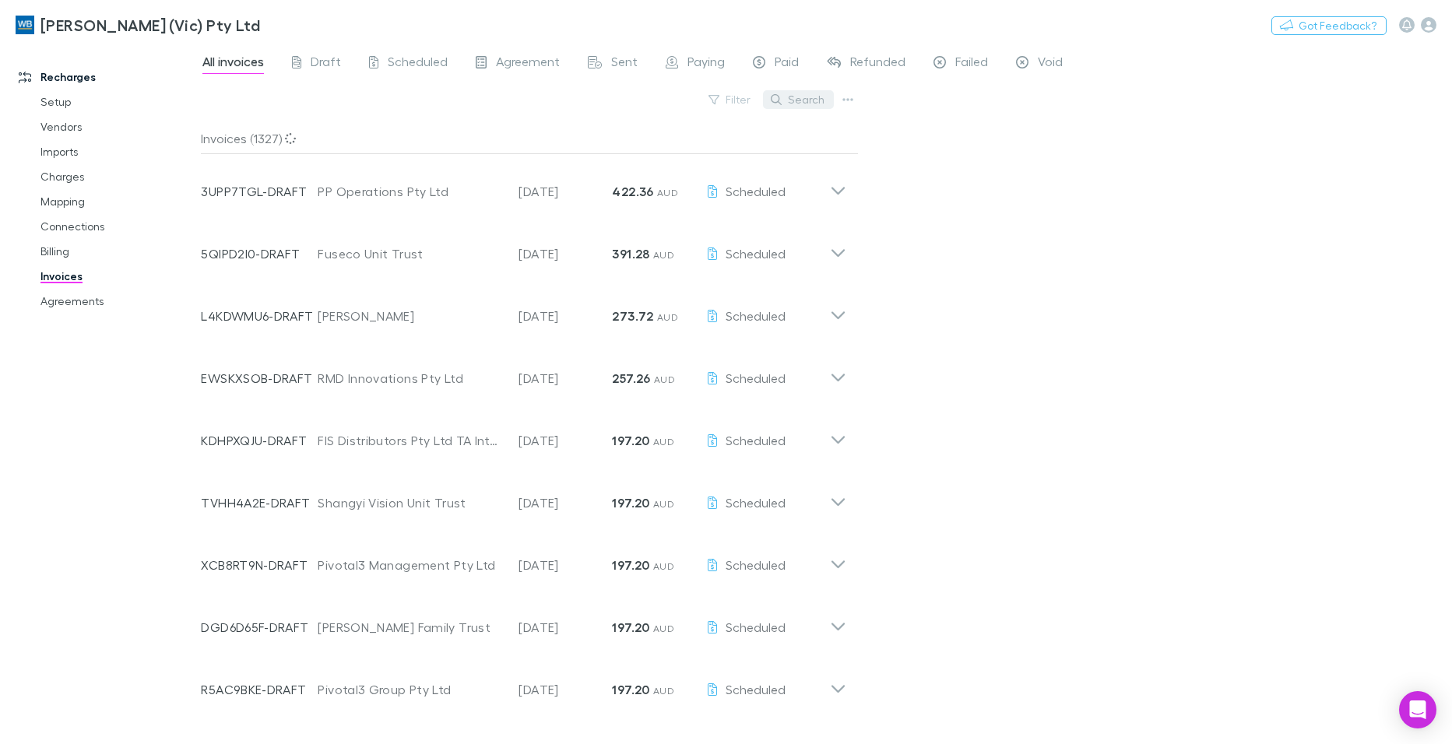
click at [805, 99] on button "Search" at bounding box center [798, 99] width 71 height 19
paste input "**********"
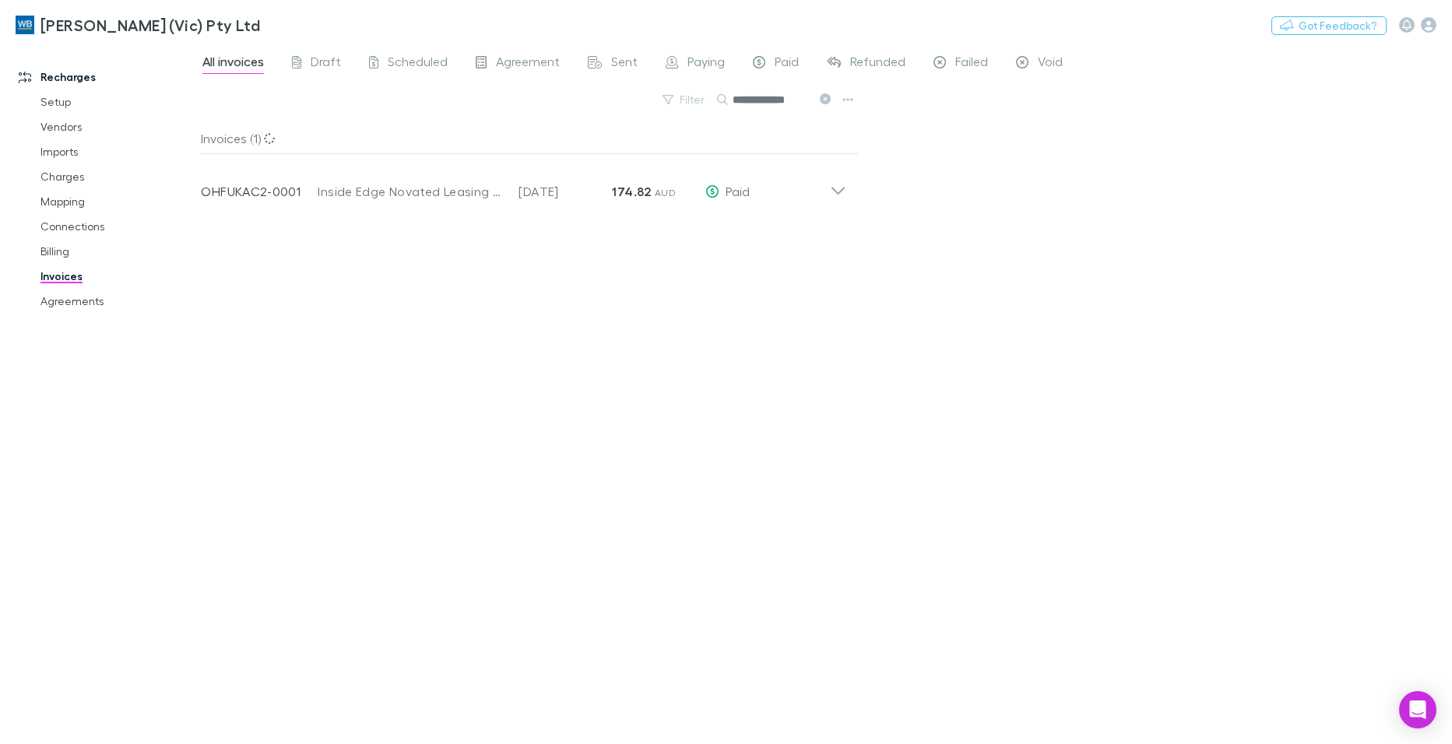
scroll to position [0, 4]
type input "**********"
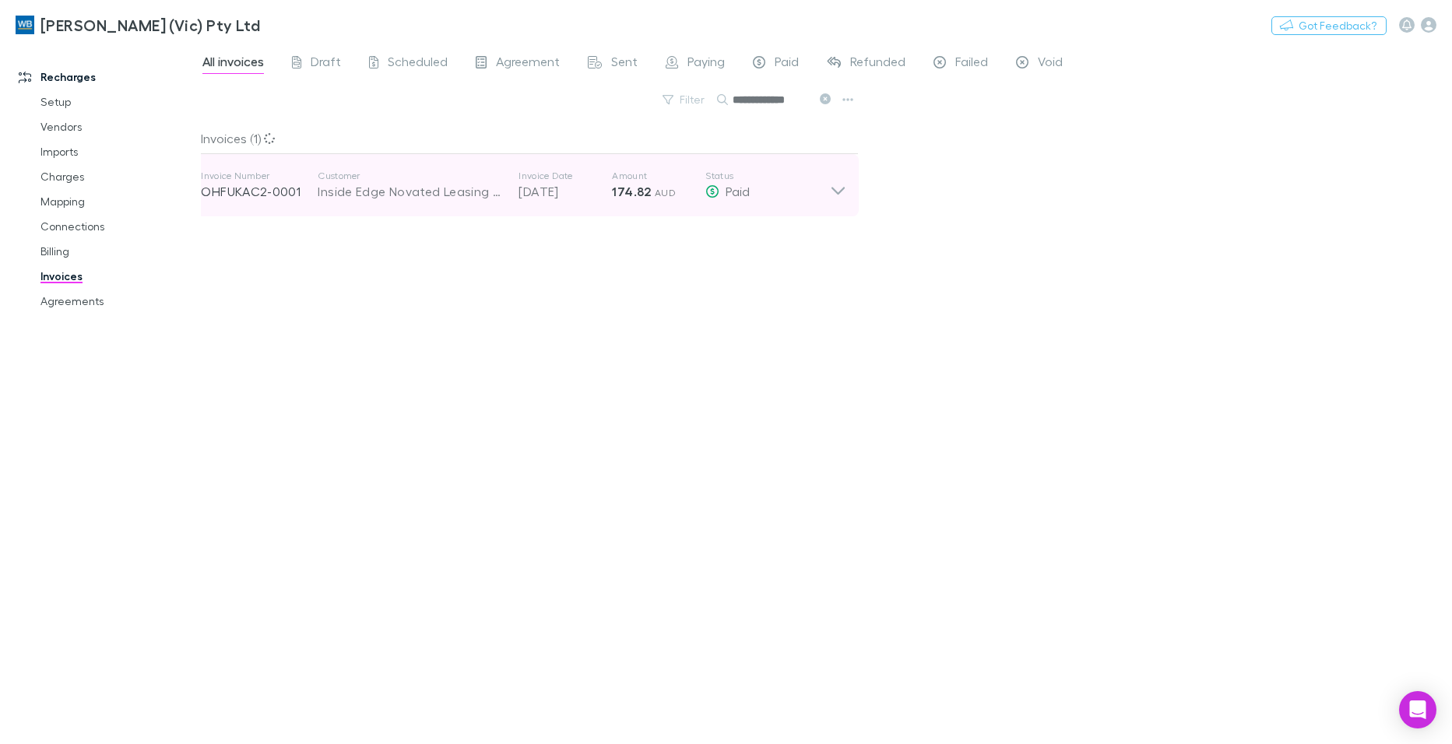
click at [834, 188] on icon at bounding box center [838, 185] width 16 height 31
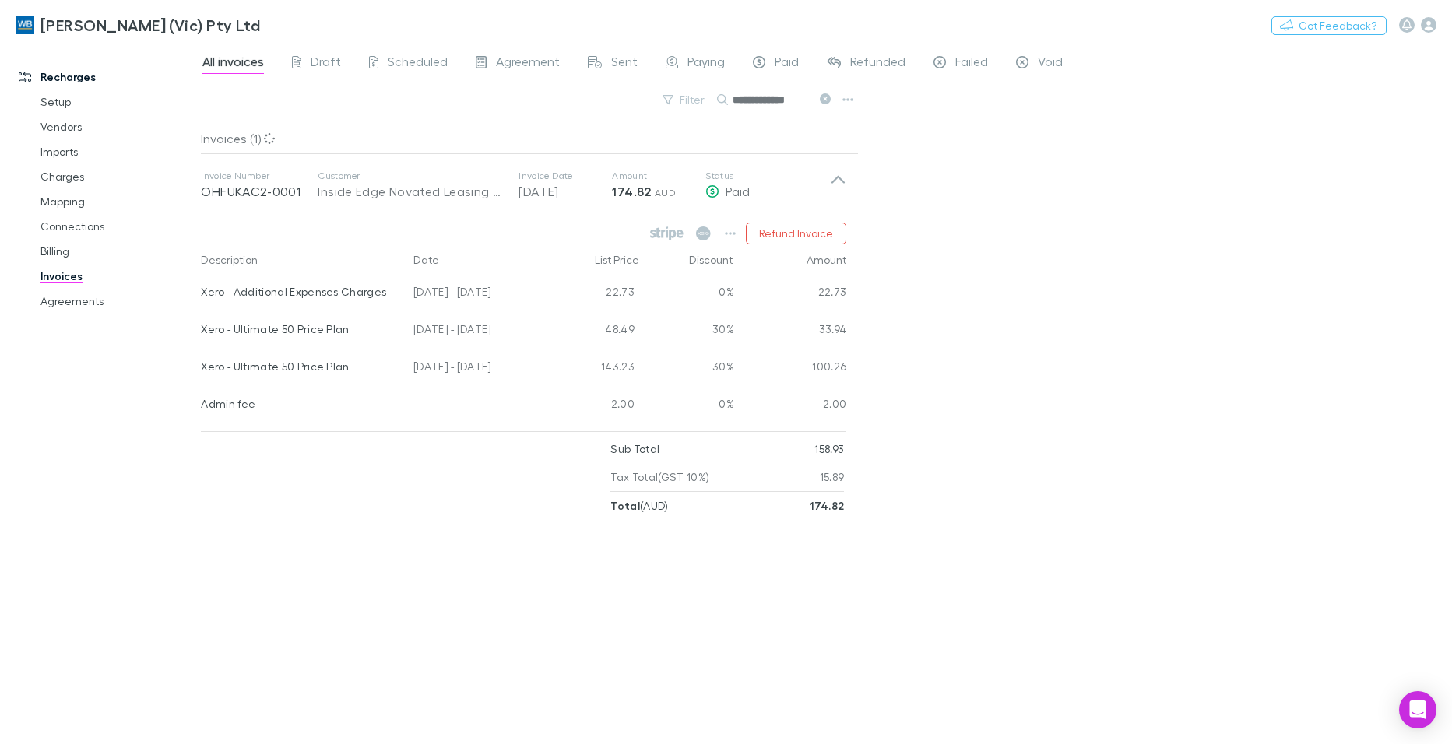
click at [852, 626] on div "Invoices (1) Invoice Number OHFUKAC2-0001 Customer Inside Edge Novated Leasing …" at bounding box center [530, 427] width 658 height 609
click at [729, 235] on icon "button" at bounding box center [730, 233] width 11 height 12
drag, startPoint x: 1428, startPoint y: 705, endPoint x: 1359, endPoint y: 684, distance: 72.4
click at [1426, 704] on div "Open Intercom Messenger" at bounding box center [1417, 709] width 37 height 37
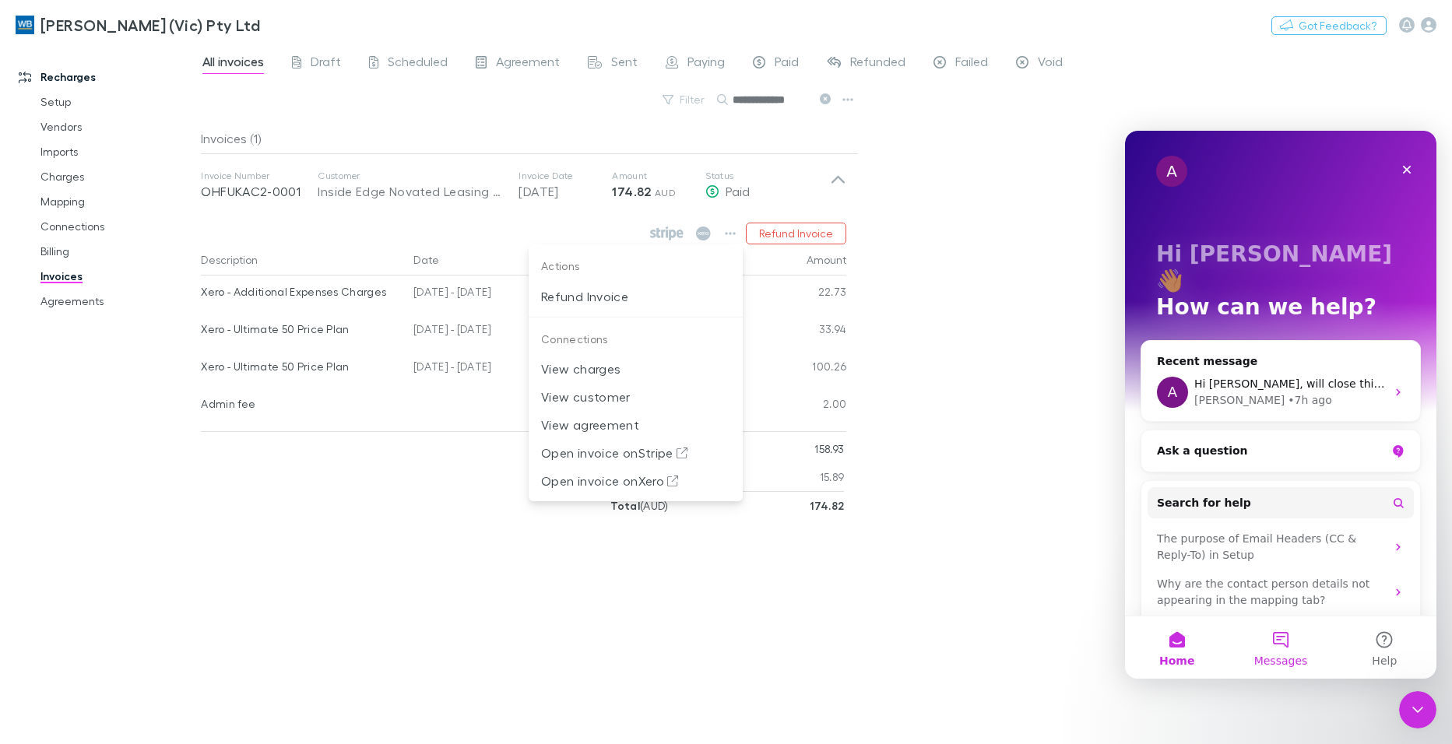
click at [1279, 641] on button "Messages" at bounding box center [1280, 647] width 104 height 62
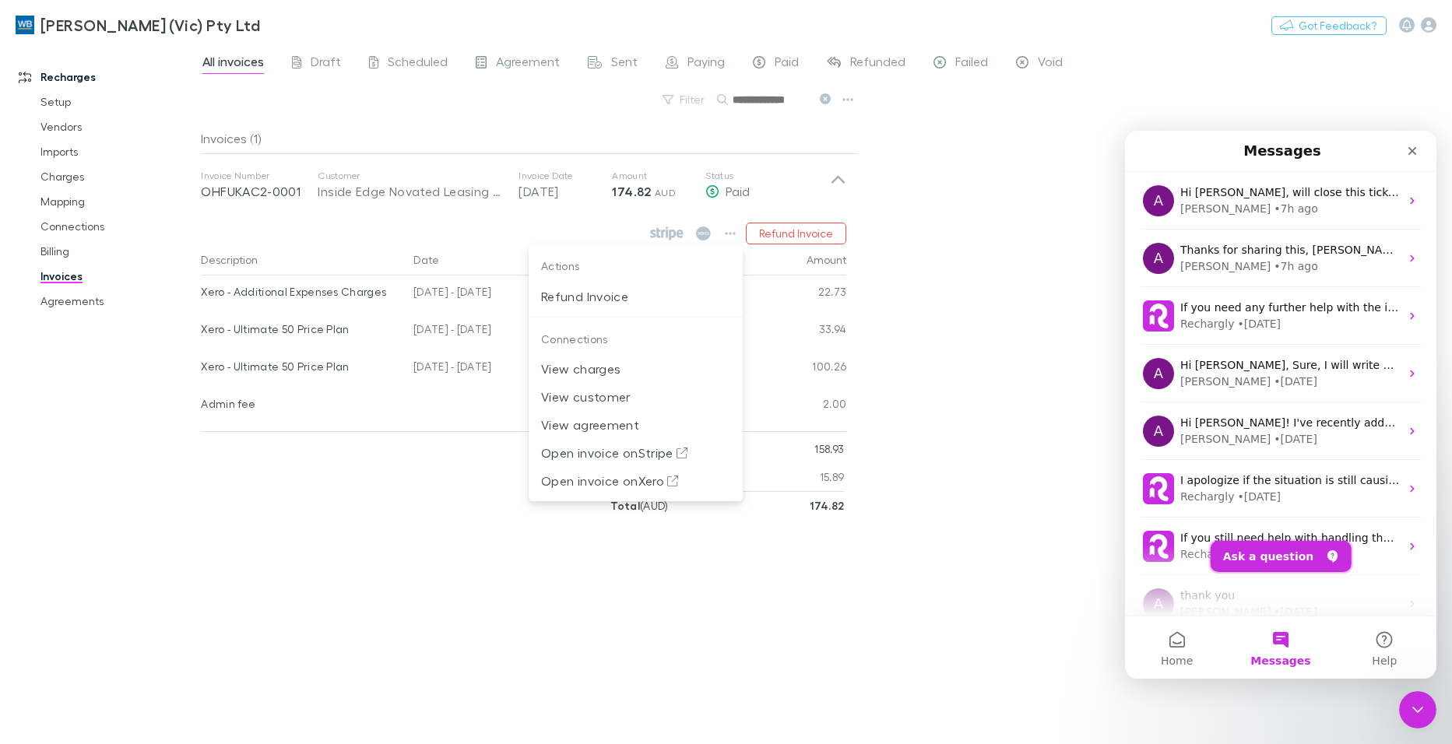
click at [1280, 546] on button "Ask a question" at bounding box center [1280, 556] width 141 height 31
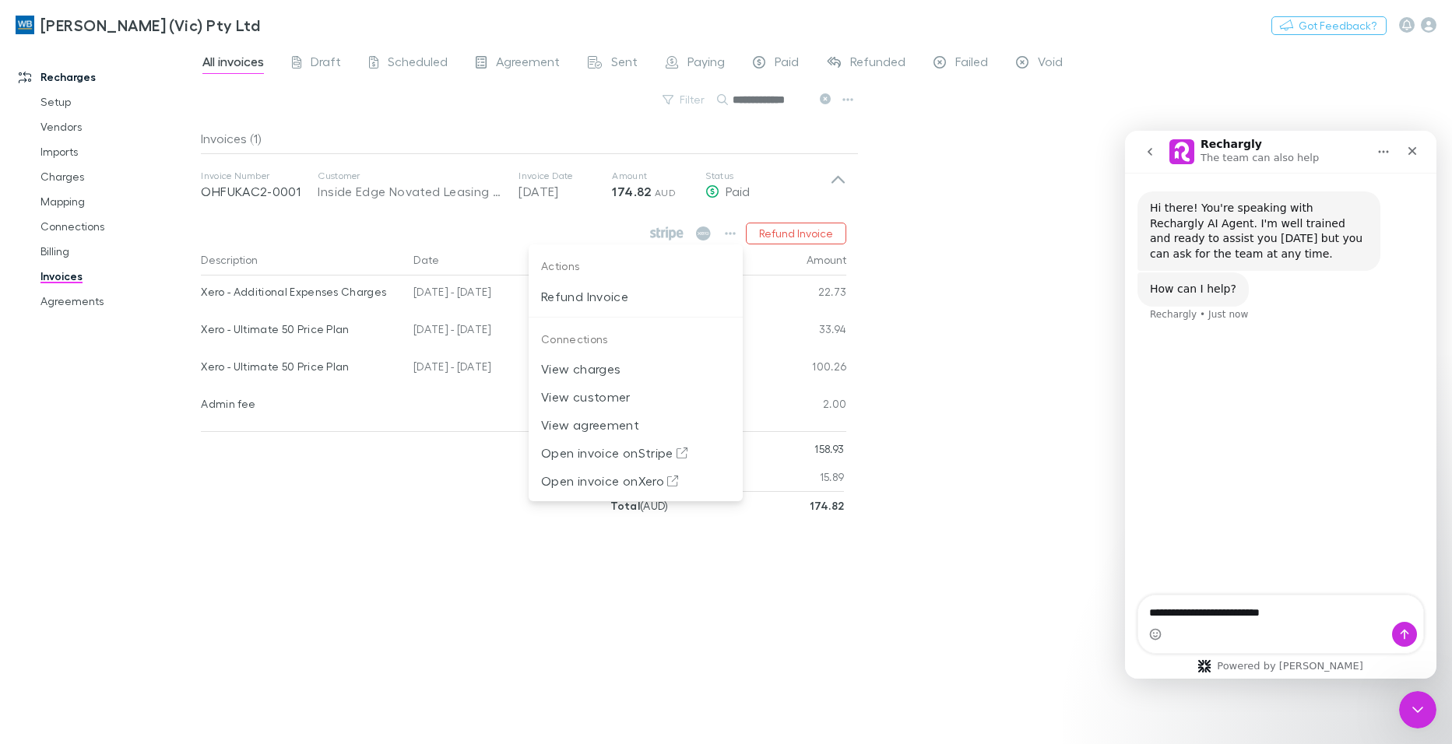
type textarea "**********"
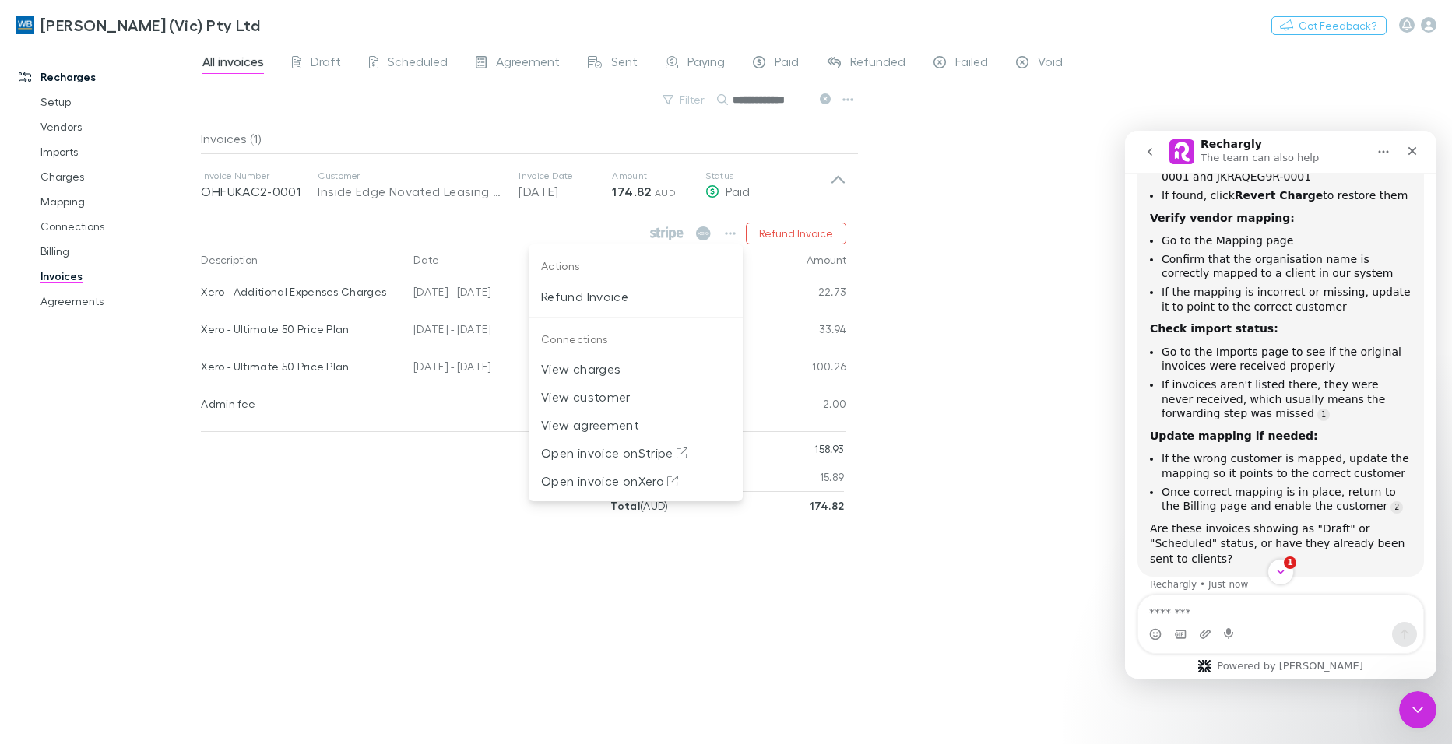
scroll to position [357, 0]
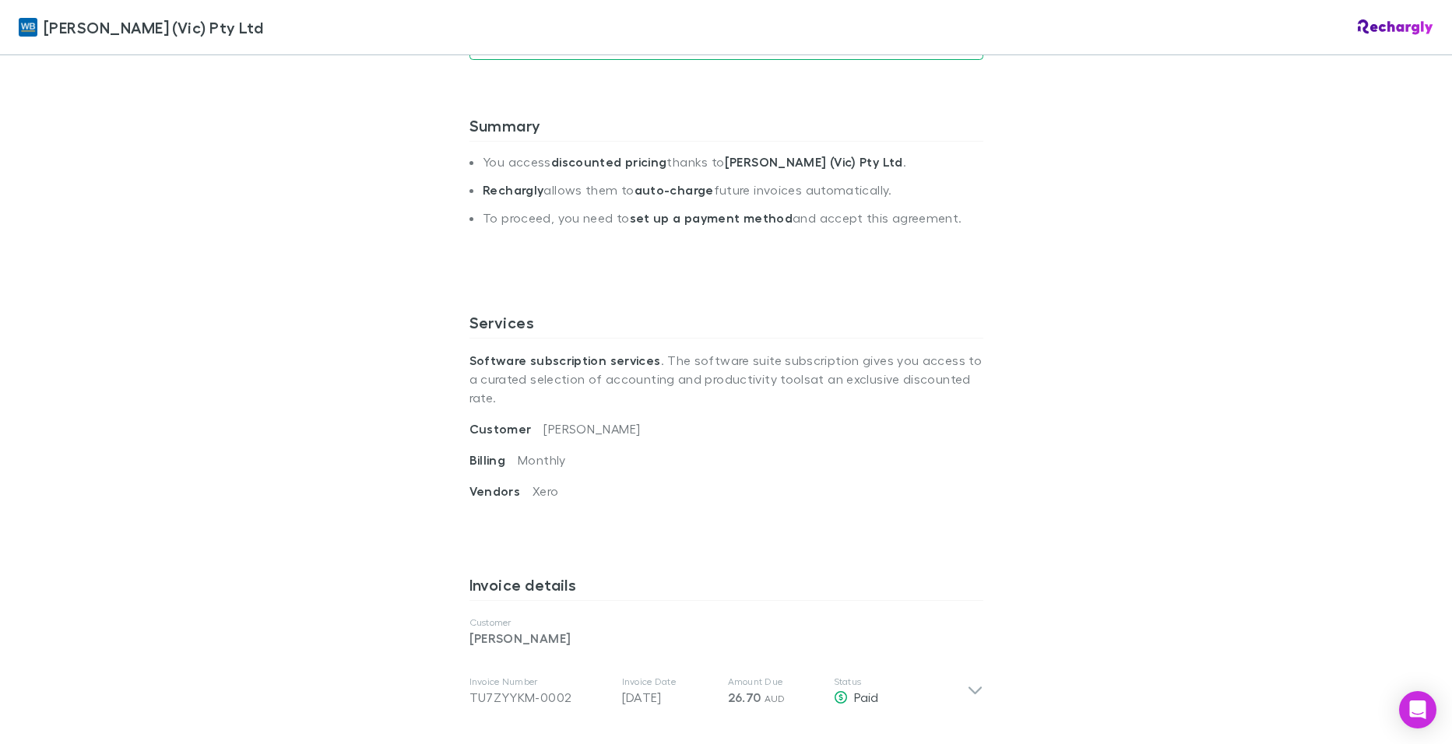
scroll to position [545, 0]
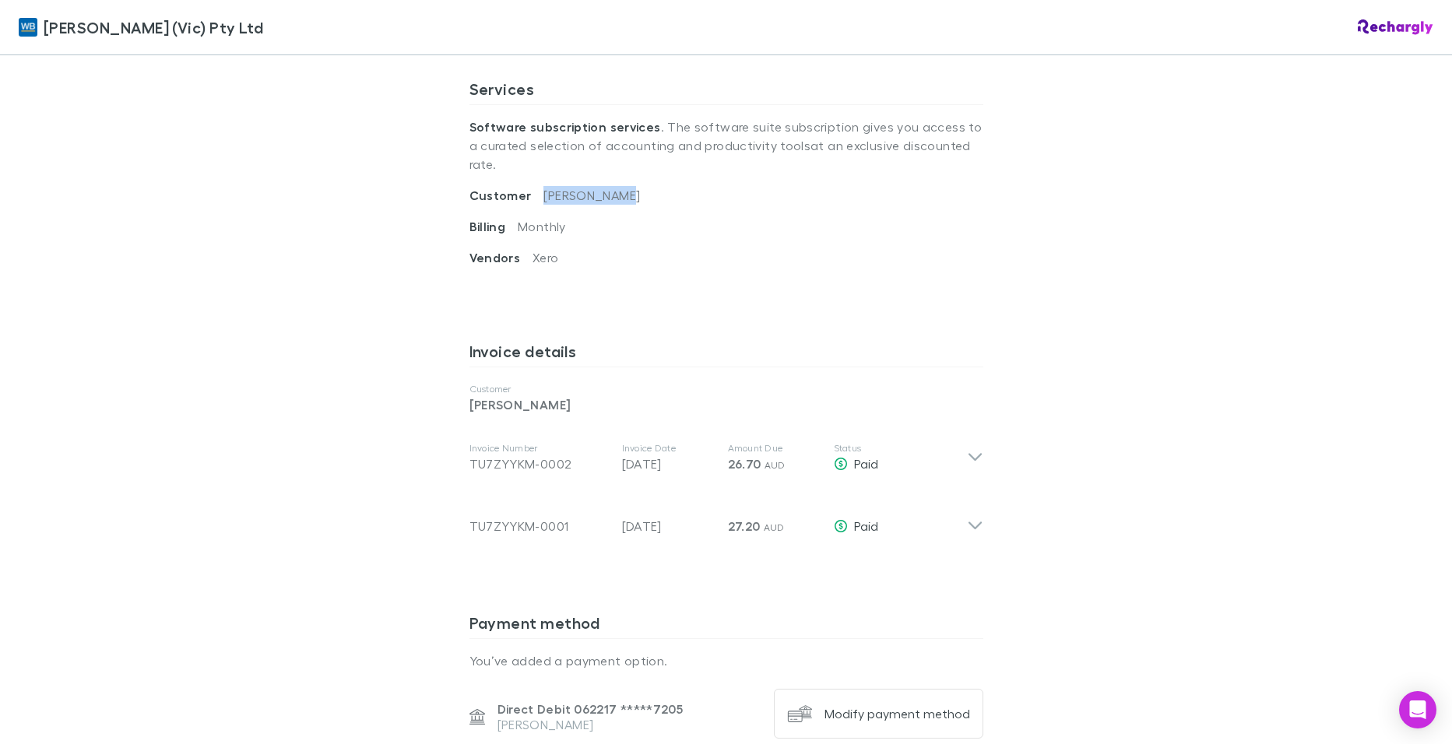
drag, startPoint x: 627, startPoint y: 178, endPoint x: 532, endPoint y: 168, distance: 96.3
click at [532, 186] on div "Customer [PERSON_NAME], Max" at bounding box center [726, 201] width 514 height 31
copy span "[PERSON_NAME]"
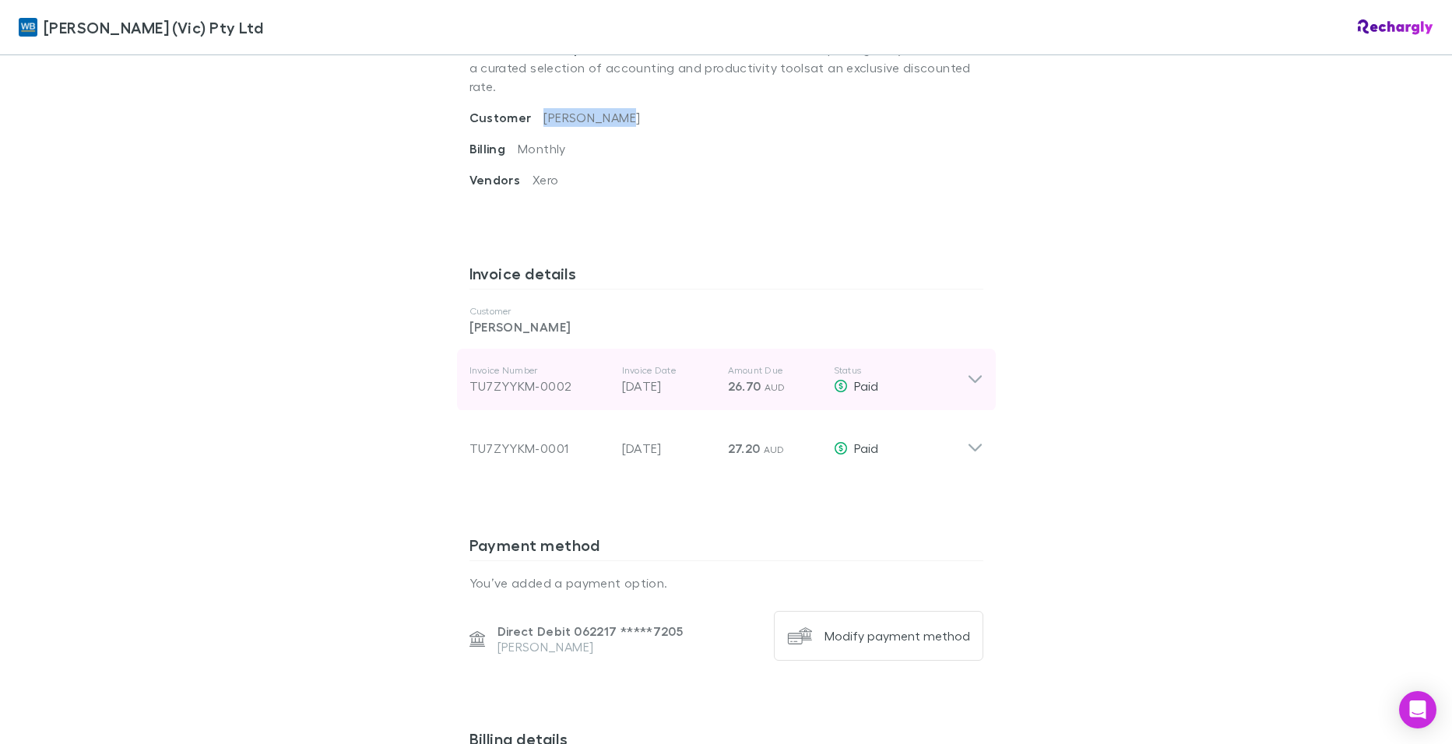
click at [968, 376] on icon at bounding box center [974, 380] width 13 height 8
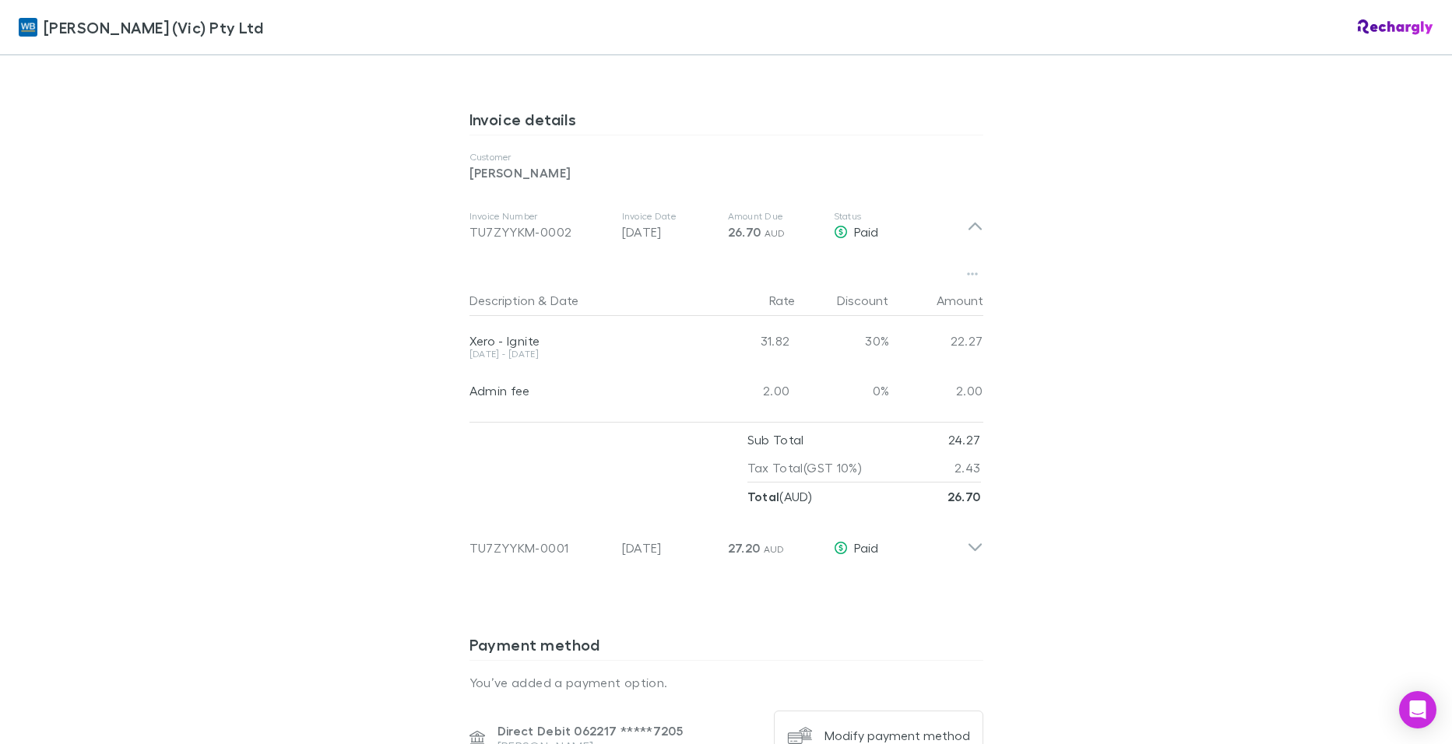
scroll to position [778, 0]
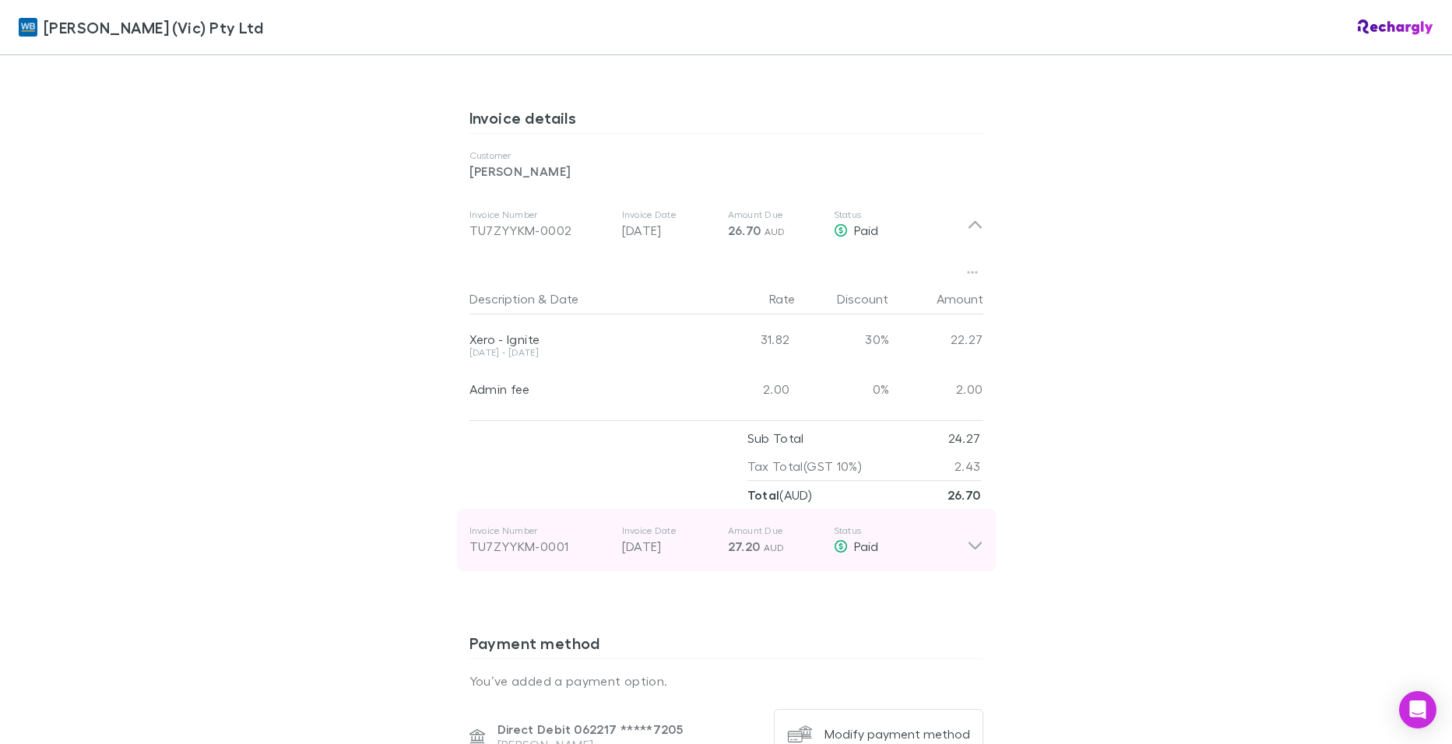
click at [974, 543] on icon at bounding box center [974, 547] width 13 height 8
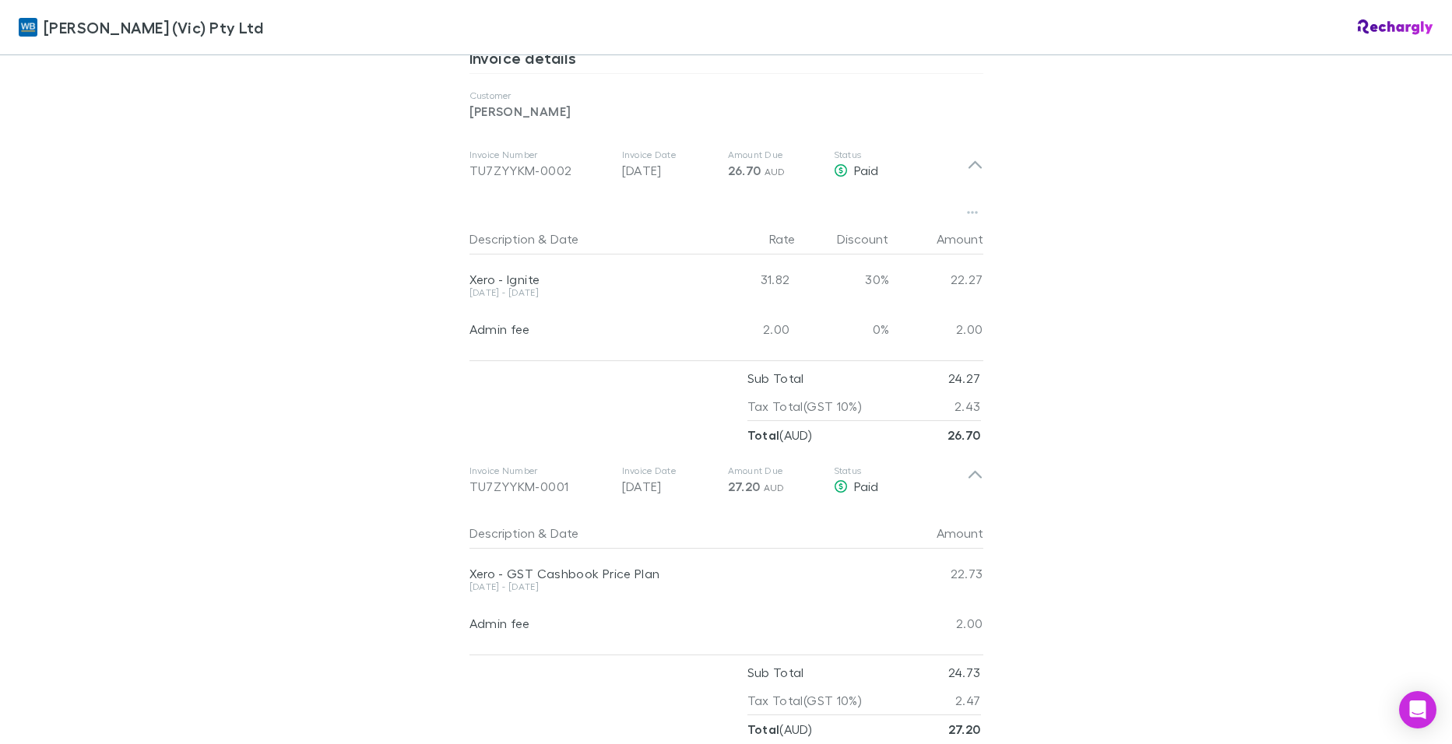
scroll to position [834, 0]
